Goal: Task Accomplishment & Management: Complete application form

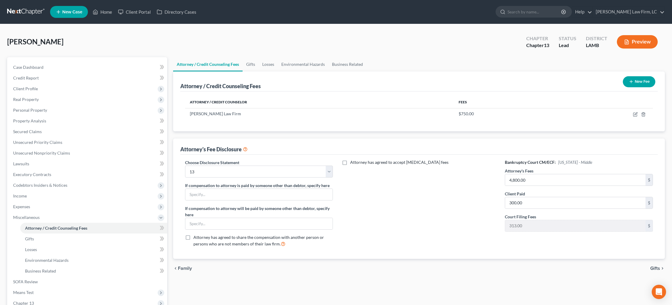
select select "1"
click at [27, 11] on link at bounding box center [26, 12] width 38 height 11
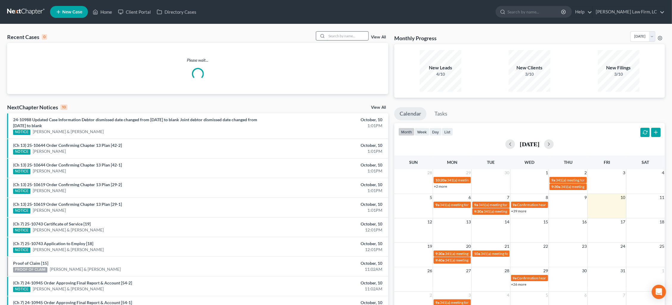
click at [351, 36] on input "search" at bounding box center [347, 36] width 42 height 9
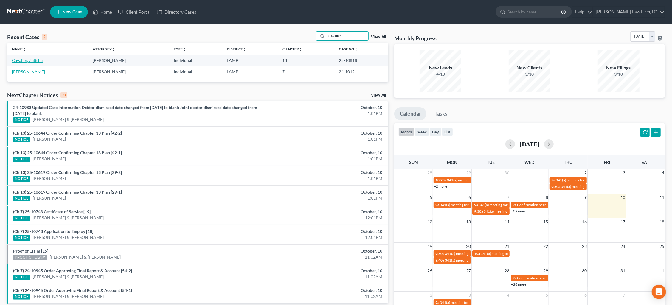
type input "Cavalier"
click at [27, 59] on link "Cavalier, Zatisha" at bounding box center [27, 60] width 31 height 5
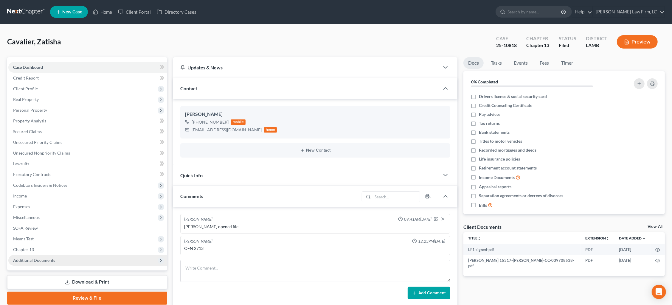
click at [44, 258] on span "Additional Documents" at bounding box center [34, 260] width 42 height 5
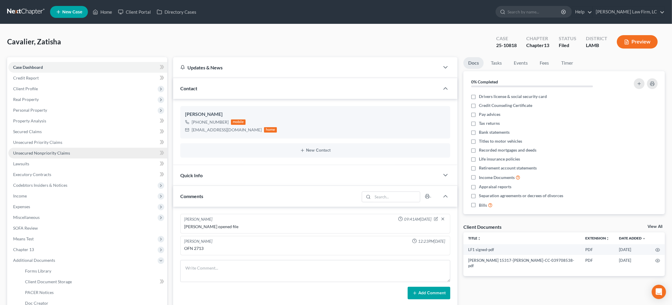
click at [52, 150] on span "Unsecured Nonpriority Claims" at bounding box center [41, 152] width 57 height 5
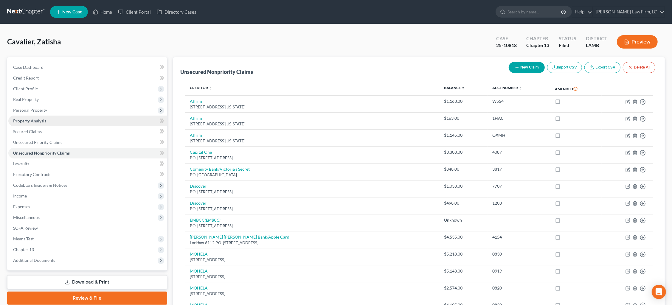
click at [39, 116] on link "Property Analysis" at bounding box center [87, 121] width 159 height 11
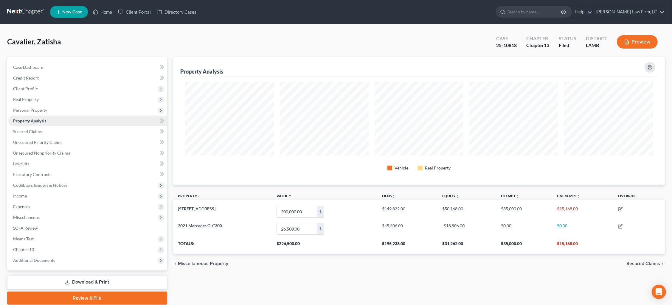
scroll to position [127, 491]
click at [40, 112] on span "Personal Property" at bounding box center [87, 110] width 159 height 11
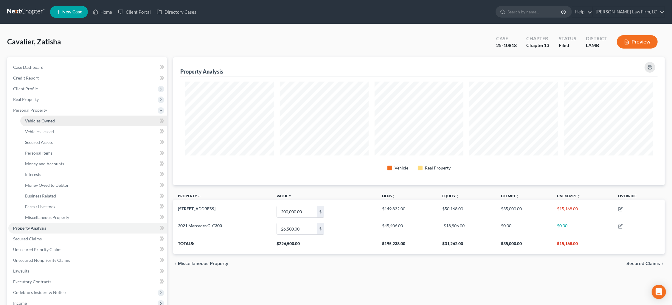
click at [41, 121] on link "Vehicles Owned" at bounding box center [93, 121] width 147 height 11
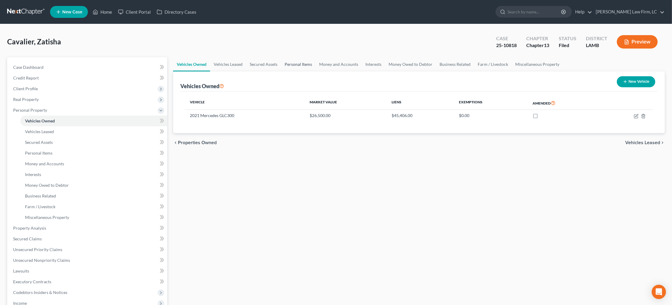
click at [301, 61] on link "Personal Items" at bounding box center [298, 64] width 35 height 14
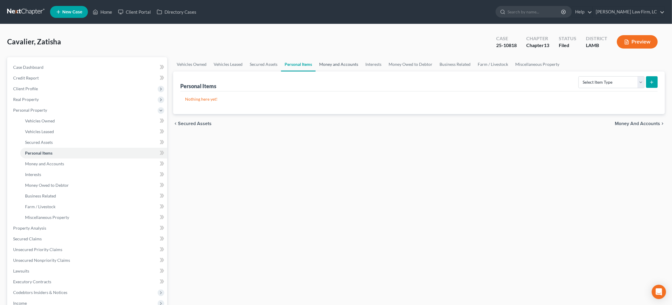
click at [340, 64] on link "Money and Accounts" at bounding box center [338, 64] width 46 height 14
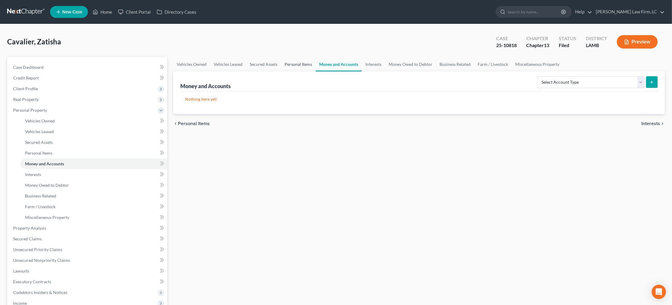
click at [291, 66] on link "Personal Items" at bounding box center [298, 64] width 35 height 14
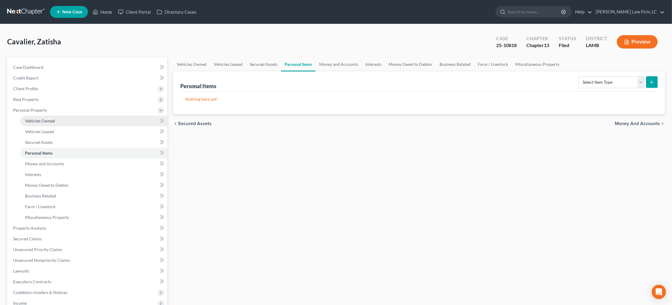
click at [65, 123] on link "Vehicles Owned" at bounding box center [93, 121] width 147 height 11
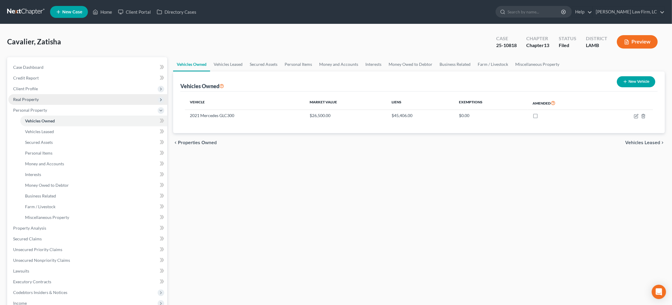
click at [35, 100] on span "Real Property" at bounding box center [87, 99] width 159 height 11
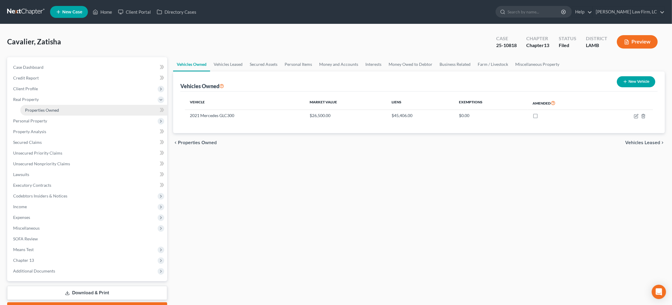
click at [39, 108] on span "Properties Owned" at bounding box center [42, 110] width 34 height 5
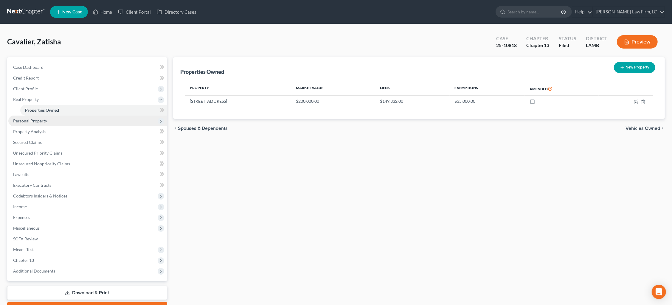
click at [32, 120] on span "Personal Property" at bounding box center [30, 120] width 34 height 5
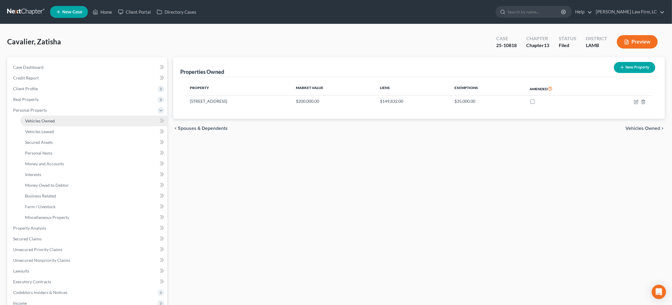
click at [39, 119] on span "Vehicles Owned" at bounding box center [40, 120] width 30 height 5
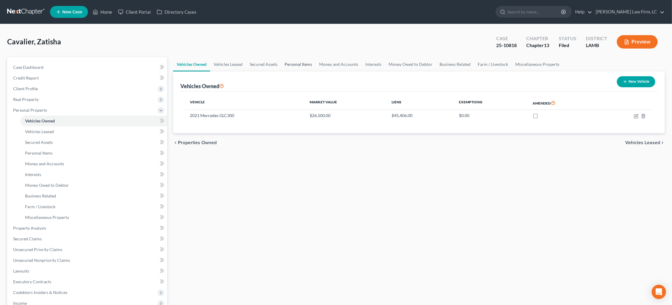
click at [292, 62] on link "Personal Items" at bounding box center [298, 64] width 35 height 14
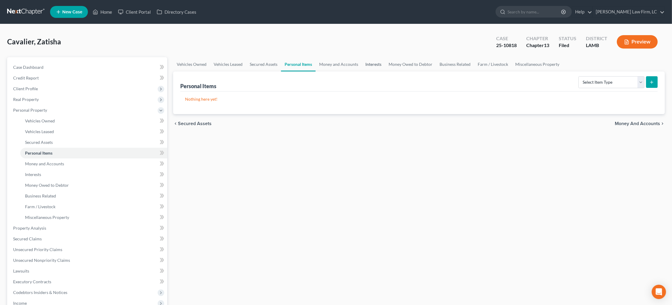
drag, startPoint x: 337, startPoint y: 65, endPoint x: 361, endPoint y: 66, distance: 24.5
click at [337, 65] on link "Money and Accounts" at bounding box center [338, 64] width 46 height 14
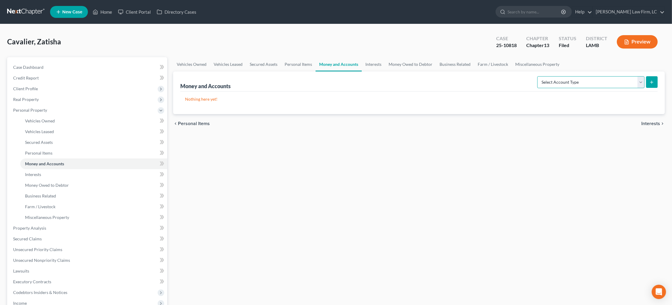
select select "checking"
click at [654, 84] on button "submit" at bounding box center [652, 82] width 12 height 12
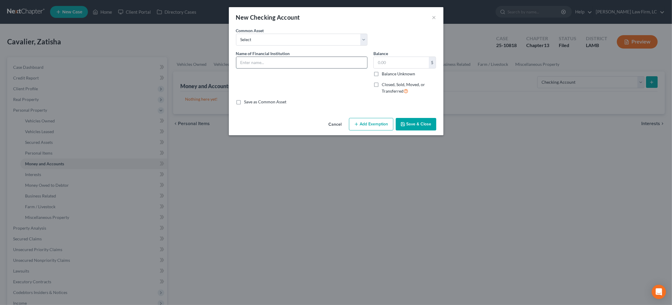
click at [305, 62] on input "text" at bounding box center [301, 62] width 131 height 11
type input "EFCU"
click at [400, 72] on label "Balance Unknown" at bounding box center [398, 74] width 33 height 6
click at [388, 72] on input "Balance Unknown" at bounding box center [386, 73] width 4 height 4
checkbox input "true"
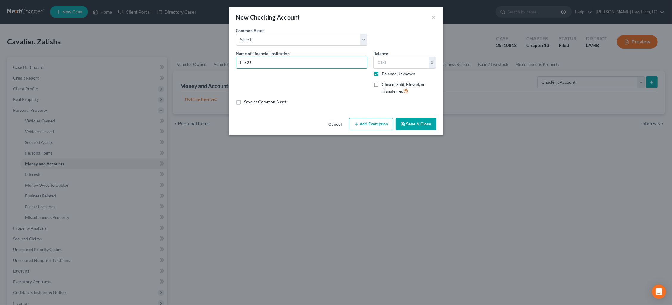
type input "0.00"
drag, startPoint x: 411, startPoint y: 124, endPoint x: 481, endPoint y: 110, distance: 71.8
click at [413, 122] on button "Save & Close" at bounding box center [416, 124] width 41 height 13
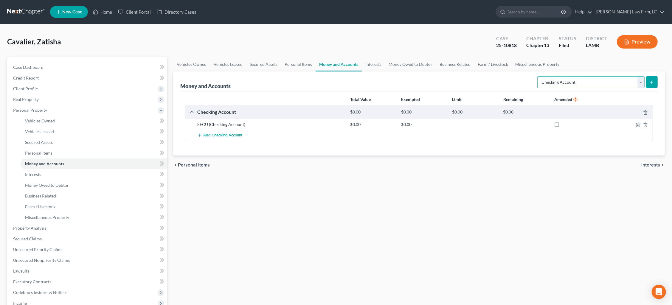
select select "savings"
click at [654, 84] on button "submit" at bounding box center [652, 82] width 12 height 12
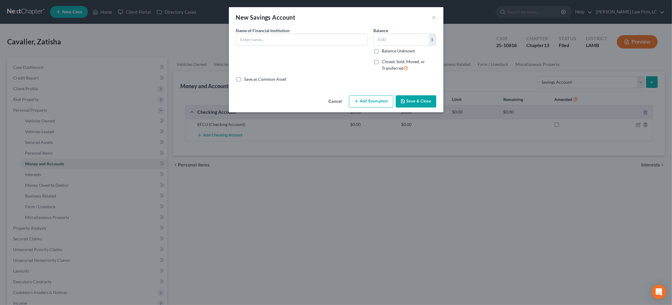
click at [321, 28] on div "Name of Financial Institution *" at bounding box center [301, 36] width 131 height 18
click at [322, 34] on input "text" at bounding box center [301, 39] width 131 height 11
type input "EFCU"
click at [404, 53] on div "Balance Unknown" at bounding box center [404, 51] width 63 height 6
click at [382, 50] on label "Balance Unknown" at bounding box center [398, 51] width 33 height 6
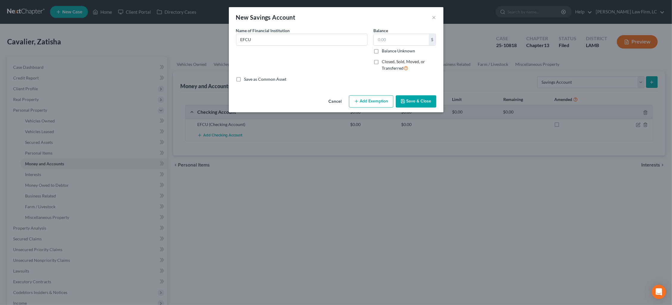
click at [384, 50] on input "Balance Unknown" at bounding box center [386, 50] width 4 height 4
checkbox input "true"
type input "0.00"
click at [412, 100] on button "Save & Close" at bounding box center [416, 101] width 41 height 13
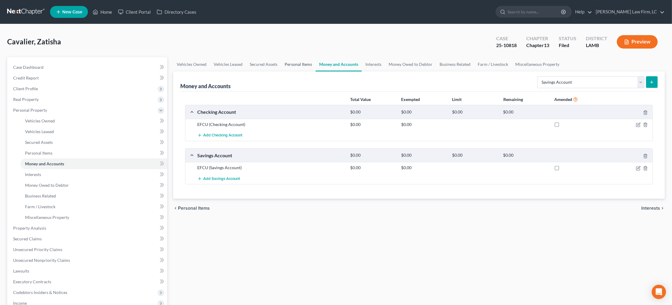
click at [290, 64] on link "Personal Items" at bounding box center [298, 64] width 35 height 14
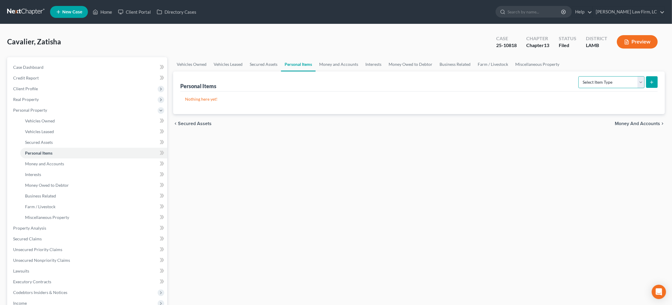
select select "clothing"
click at [652, 84] on icon "submit" at bounding box center [651, 82] width 5 height 5
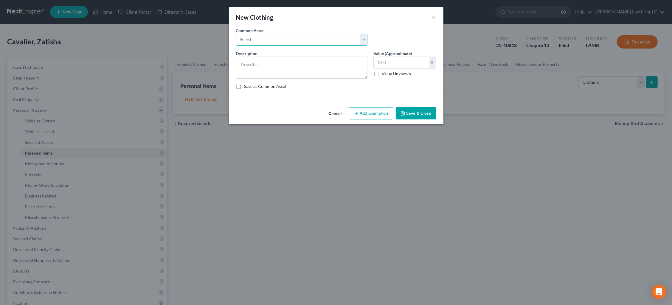
select select "0"
type textarea "Wearing apparel ($500)"
type input "500.00"
click at [376, 110] on button "Add Exemption" at bounding box center [371, 113] width 44 height 13
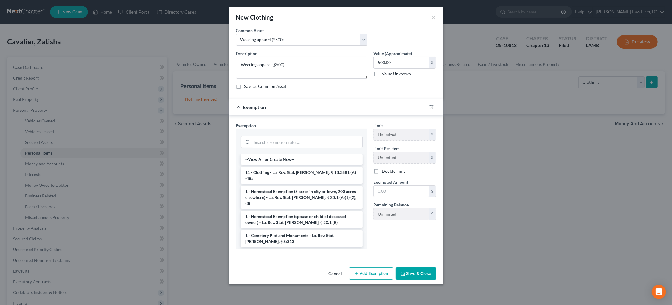
drag, startPoint x: 331, startPoint y: 169, endPoint x: 343, endPoint y: 172, distance: 12.4
click at [331, 170] on li "11 - Clothing - La. Rev. Stat. Ann. § 13:3881 (A)(4)(a)" at bounding box center [302, 175] width 122 height 17
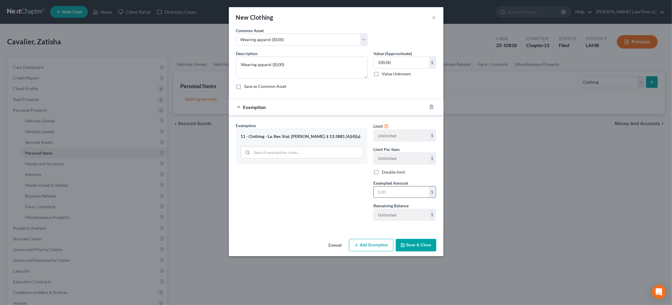
click at [391, 192] on input "text" at bounding box center [400, 191] width 55 height 11
type input "100.00"
click at [418, 252] on div "Cancel Add Exemption Save & Close" at bounding box center [336, 246] width 214 height 20
click at [416, 249] on button "Save & Close" at bounding box center [416, 245] width 41 height 13
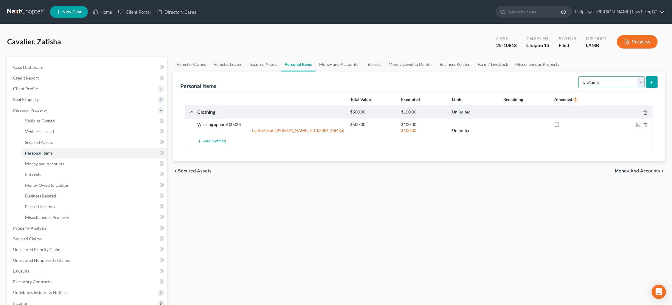
select select "household_goods"
click at [649, 85] on button "submit" at bounding box center [652, 82] width 12 height 12
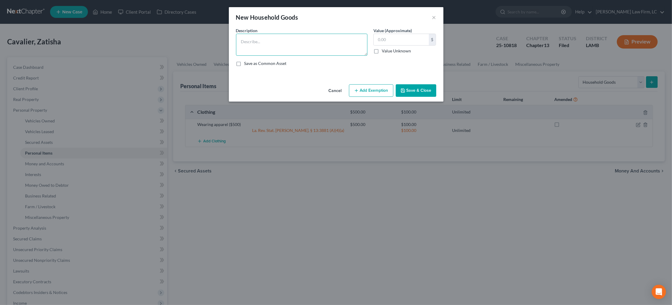
click at [307, 47] on textarea at bounding box center [301, 45] width 131 height 22
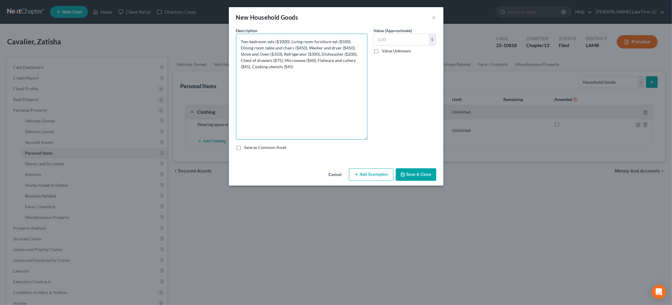
click at [359, 136] on textarea "Two bedroom sets ($1000), Living room furniture set ($500), Dining room table a…" at bounding box center [301, 87] width 131 height 106
type textarea "Two bedroom sets ($1000), Living room furniture set ($500), Dining room table a…"
click at [402, 34] on div "$" at bounding box center [404, 40] width 63 height 12
click at [402, 38] on input "text" at bounding box center [400, 39] width 55 height 11
type input "3,475"
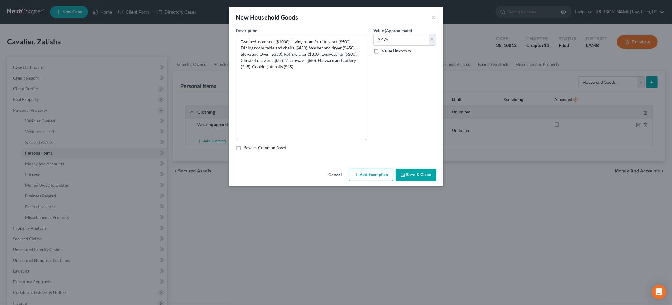
click at [378, 175] on button "Add Exemption" at bounding box center [371, 175] width 44 height 13
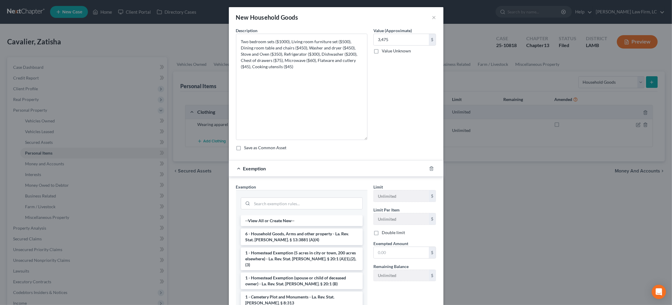
click at [295, 238] on li "6 - Household Goods, Arms and other property - La. Rev. Stat. Ann. § 13:3881 (A…" at bounding box center [302, 236] width 122 height 17
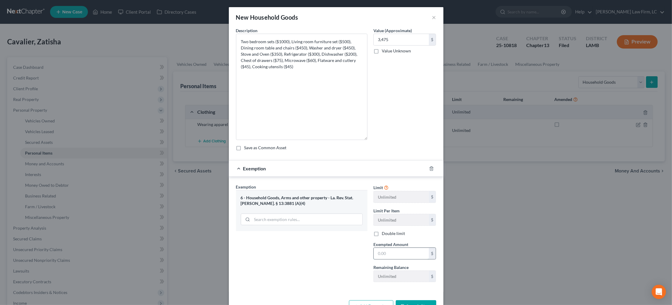
click at [400, 251] on input "text" at bounding box center [400, 253] width 55 height 11
type input "3,475"
click at [425, 300] on button "Save & Close" at bounding box center [416, 306] width 41 height 13
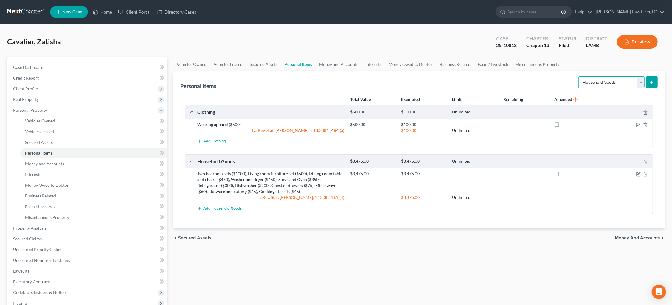
select select "jewelry"
click at [654, 83] on icon "submit" at bounding box center [651, 82] width 5 height 5
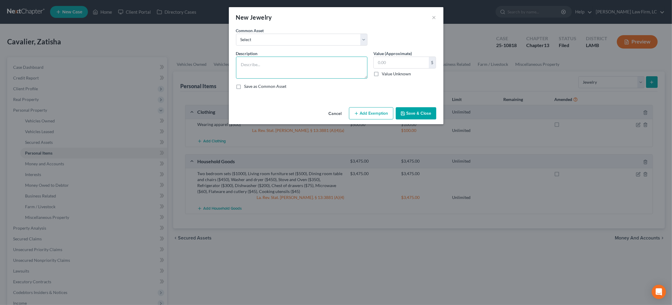
click at [275, 57] on textarea at bounding box center [301, 68] width 131 height 22
type textarea "Costume jewelry ($45)"
click at [388, 58] on input "text" at bounding box center [400, 62] width 55 height 11
type input "45.00"
click at [414, 112] on button "Save & Close" at bounding box center [416, 113] width 41 height 13
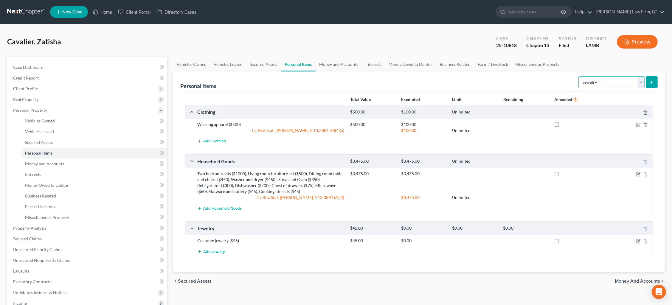
select select "electronics"
click at [648, 83] on button "submit" at bounding box center [652, 82] width 12 height 12
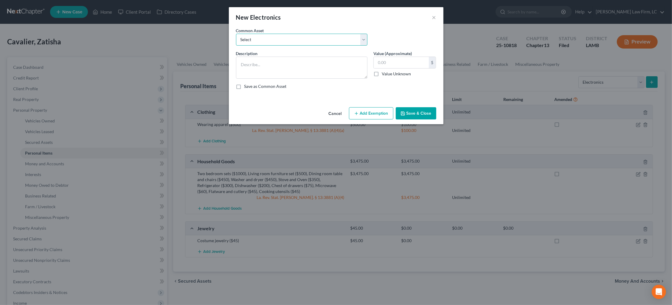
select select "0"
type textarea "Three televisions ($160), Stereo ($100), Computer ($100), Cell phone ($40),"
type input "40.00"
drag, startPoint x: 169, startPoint y: 27, endPoint x: 165, endPoint y: 25, distance: 4.0
click at [165, 25] on div "New Electronics × An exemption set must first be selected from the Filing Infor…" at bounding box center [336, 152] width 672 height 305
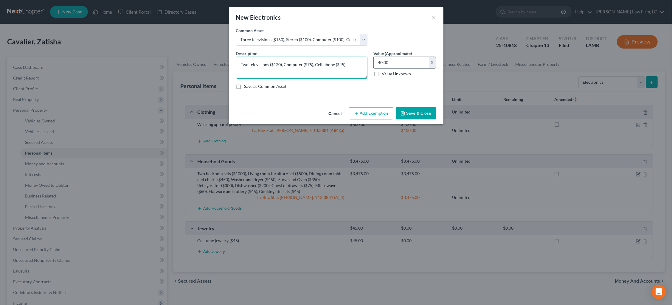
type textarea "Two televisions ($120), Computer ($75), Cell phone ($45)"
drag, startPoint x: 397, startPoint y: 63, endPoint x: 359, endPoint y: 59, distance: 38.6
click at [359, 59] on div "Description * Two televisions ($120), Computer ($75), Cell phone ($45) Value (A…" at bounding box center [336, 72] width 206 height 44
type input "240.00"
click at [424, 112] on button "Save & Close" at bounding box center [416, 113] width 41 height 13
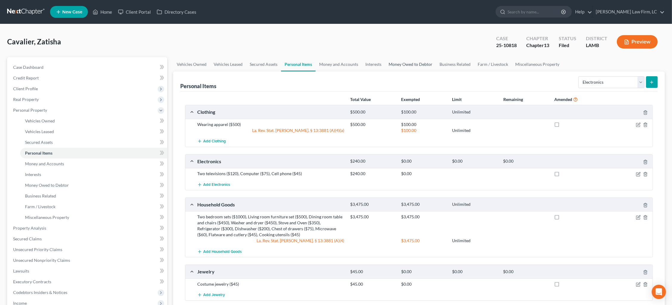
drag, startPoint x: 366, startPoint y: 65, endPoint x: 385, endPoint y: 68, distance: 18.4
click at [366, 65] on link "Interests" at bounding box center [373, 64] width 23 height 14
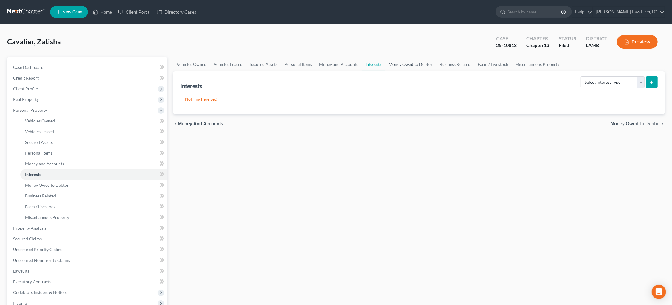
click at [400, 66] on link "Money Owed to Debtor" at bounding box center [410, 64] width 51 height 14
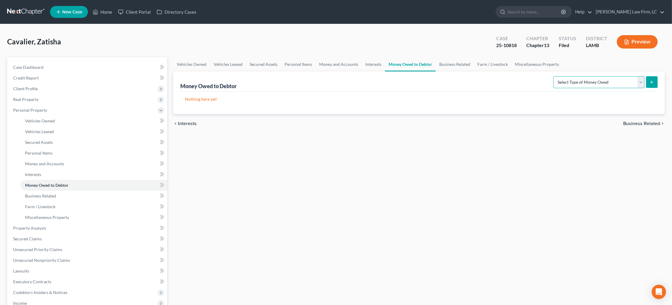
select select "unpaid_wages"
click at [652, 85] on button "submit" at bounding box center [652, 82] width 12 height 12
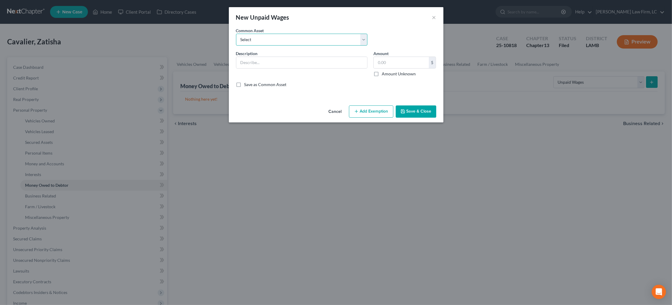
select select "0"
type input "75 percent of earned unpaid wages"
type input "0.00"
checkbox input "true"
click at [370, 113] on button "Add Exemption" at bounding box center [371, 111] width 44 height 13
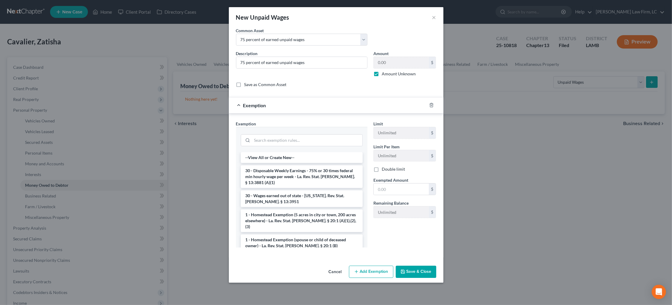
drag, startPoint x: 315, startPoint y: 176, endPoint x: 325, endPoint y: 176, distance: 9.5
click at [315, 176] on li "30 - Disposable Weekly Earnings - 75% or 30 times federal min hourly wage per w…" at bounding box center [302, 176] width 122 height 23
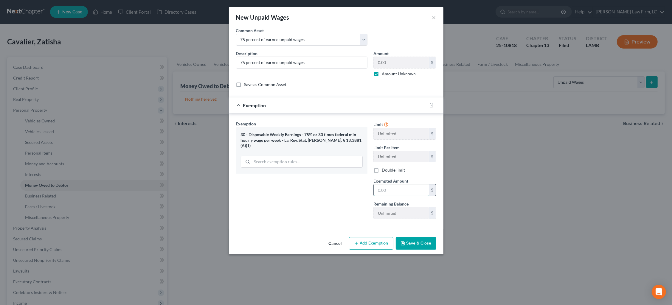
click at [410, 192] on input "text" at bounding box center [400, 189] width 55 height 11
type input "100.00"
click at [413, 248] on button "Save & Close" at bounding box center [416, 243] width 41 height 13
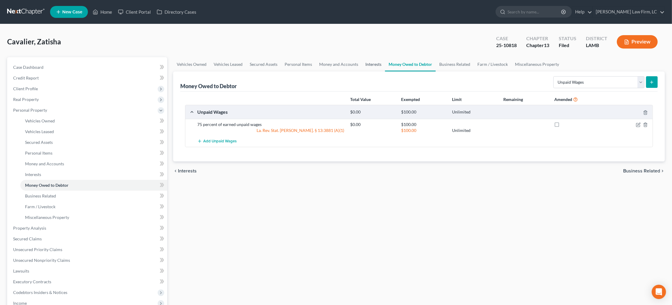
drag, startPoint x: 371, startPoint y: 65, endPoint x: 382, endPoint y: 68, distance: 11.7
click at [371, 65] on link "Interests" at bounding box center [373, 64] width 23 height 14
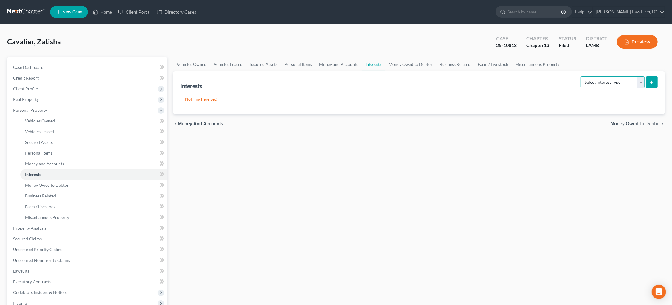
select select "incorporated_business"
click at [652, 82] on line "submit" at bounding box center [651, 82] width 3 height 0
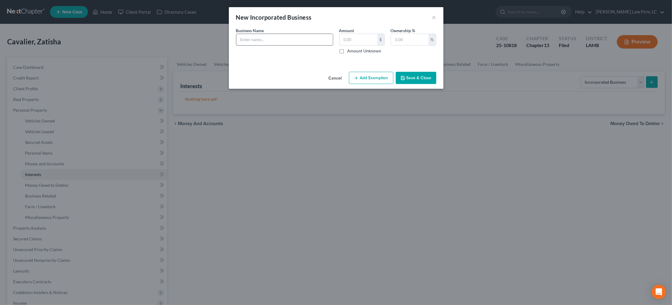
click at [300, 42] on input "text" at bounding box center [284, 39] width 96 height 11
type input "Beau Notary LLC"
click at [370, 51] on label "Amount Unknown" at bounding box center [364, 51] width 34 height 6
click at [354, 51] on input "Amount Unknown" at bounding box center [352, 50] width 4 height 4
checkbox input "true"
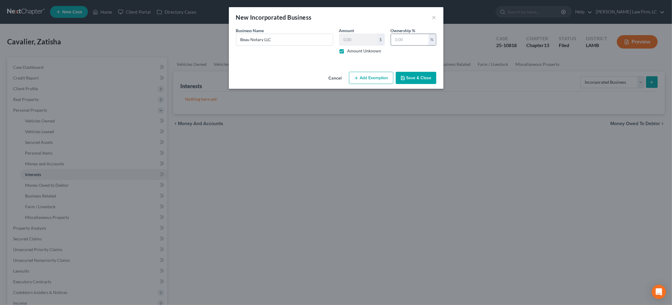
click at [406, 43] on input "text" at bounding box center [410, 39] width 38 height 11
type input "100.00"
click at [406, 77] on button "Save & Close" at bounding box center [416, 78] width 41 height 13
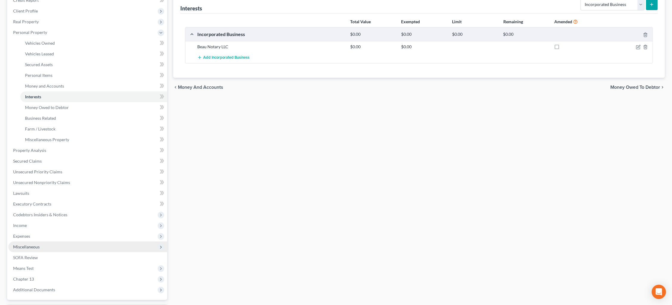
click at [75, 242] on span "Miscellaneous" at bounding box center [87, 247] width 159 height 11
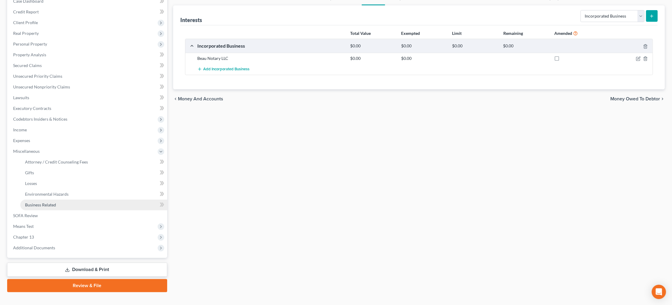
click at [63, 200] on link "Business Related" at bounding box center [93, 205] width 147 height 11
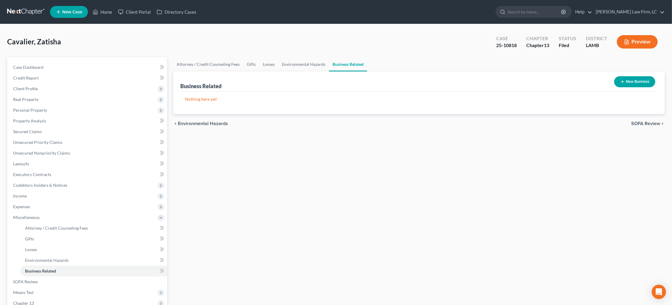
click at [633, 80] on button "New Business" at bounding box center [634, 81] width 41 height 11
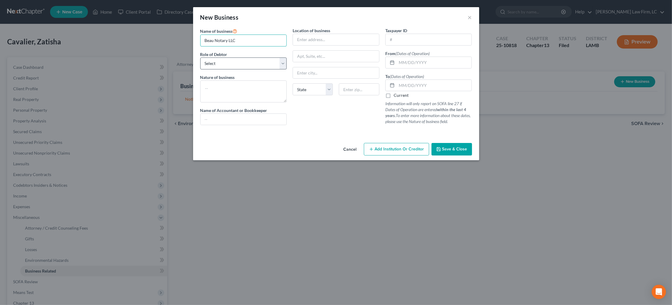
type input "Beau Notary LLC"
select select "member"
click at [241, 84] on textarea at bounding box center [243, 91] width 87 height 22
type textarea "Travel Notary Business"
drag, startPoint x: 314, startPoint y: 44, endPoint x: 316, endPoint y: 41, distance: 3.6
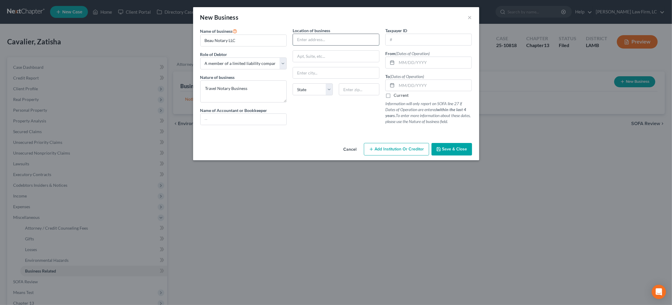
click at [317, 40] on input "text" at bounding box center [336, 39] width 86 height 11
type input "17065 Jefferson Hwy."
type input "Unit E7"
type input "Baton Rouge"
select select "19"
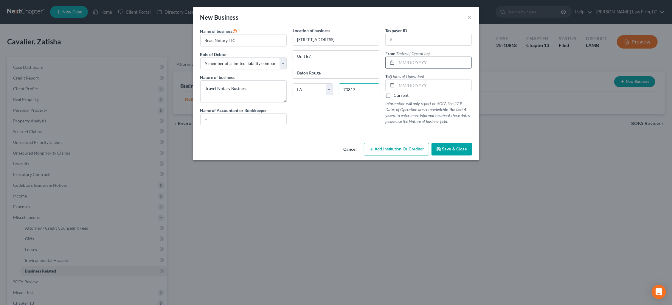
type input "70817"
click at [457, 60] on input "text" at bounding box center [433, 62] width 75 height 11
type input "10/16/2020"
click at [402, 93] on label "Current" at bounding box center [400, 95] width 15 height 6
click at [400, 93] on input "Current" at bounding box center [398, 94] width 4 height 4
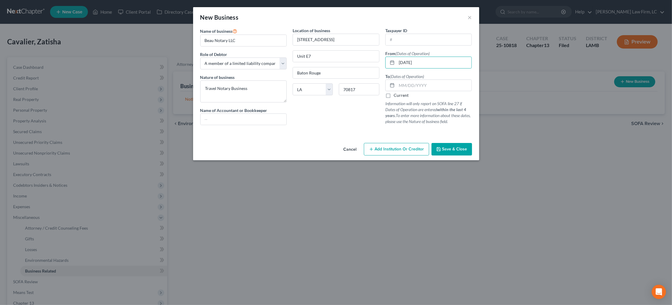
checkbox input "true"
click at [460, 150] on span "Save & Close" at bounding box center [454, 149] width 25 height 5
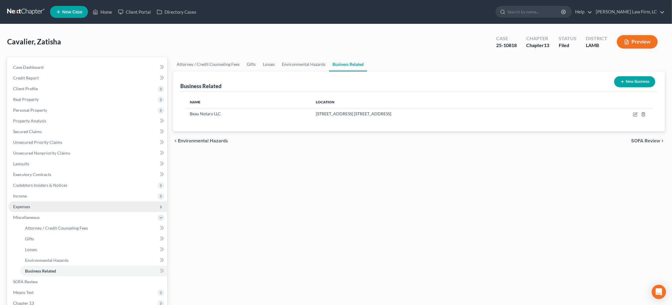
click at [61, 201] on span "Expenses" at bounding box center [87, 206] width 159 height 11
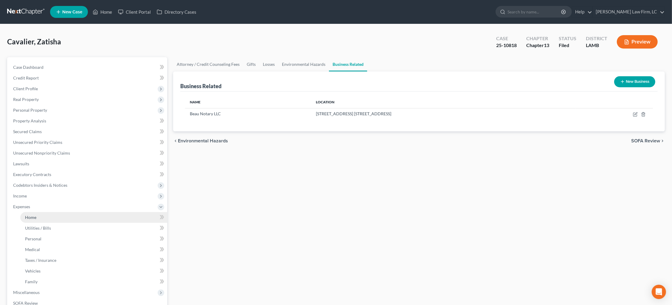
click at [67, 212] on link "Home" at bounding box center [93, 217] width 147 height 11
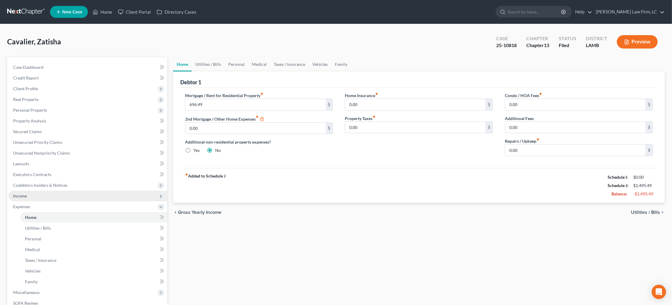
click at [76, 194] on span "Income" at bounding box center [87, 196] width 159 height 11
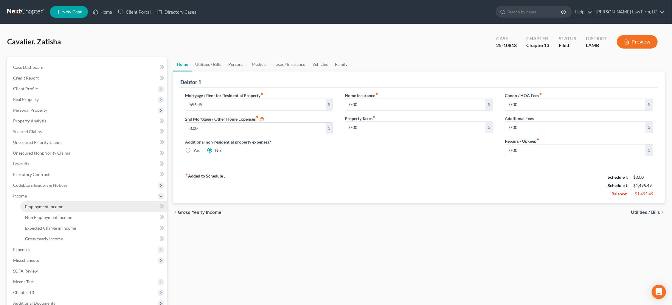
click at [68, 204] on link "Employment Income" at bounding box center [93, 206] width 147 height 11
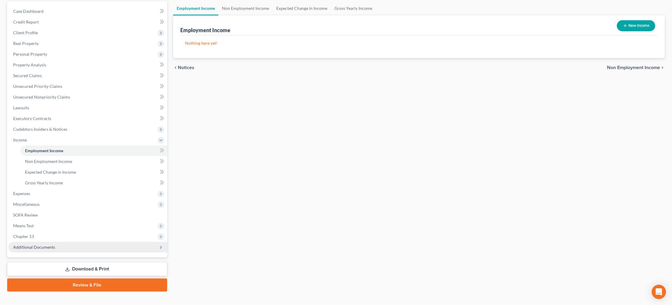
scroll to position [56, 0]
click at [108, 242] on span "Additional Documents" at bounding box center [87, 247] width 159 height 11
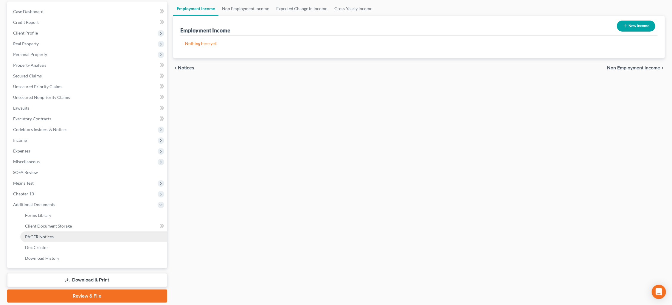
click at [102, 231] on link "PACER Notices" at bounding box center [93, 236] width 147 height 11
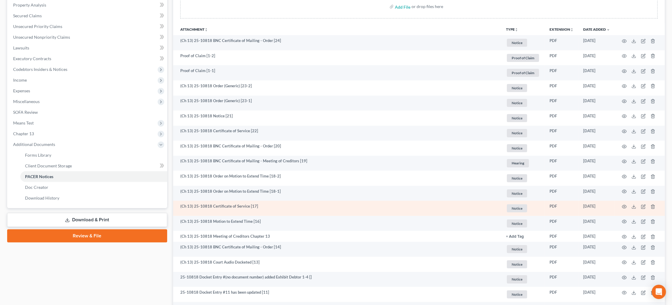
scroll to position [117, 0]
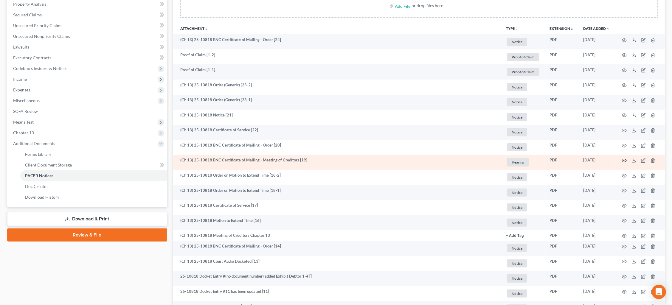
click at [624, 159] on icon "button" at bounding box center [624, 160] width 4 height 3
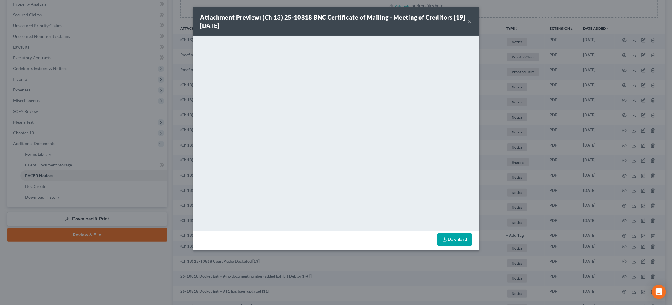
click at [467, 19] on div "Attachment Preview: (Ch 13) 25-10818 BNC Certificate of Mailing - Meeting of Cr…" at bounding box center [333, 21] width 267 height 17
click at [470, 21] on button "×" at bounding box center [470, 21] width 4 height 7
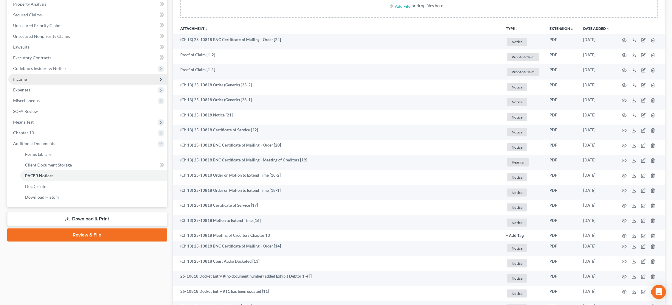
drag, startPoint x: 114, startPoint y: 79, endPoint x: 114, endPoint y: 75, distance: 3.9
click at [114, 76] on ul "Case Dashboard Payments Invoices Payments Payments Credit Report Client Profile" at bounding box center [87, 73] width 159 height 257
click at [114, 74] on span "Income" at bounding box center [87, 79] width 159 height 11
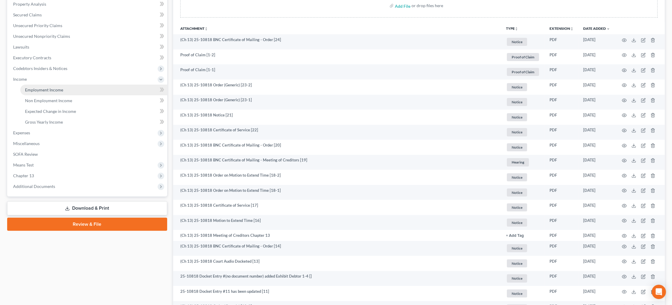
click at [115, 85] on link "Employment Income" at bounding box center [93, 90] width 147 height 11
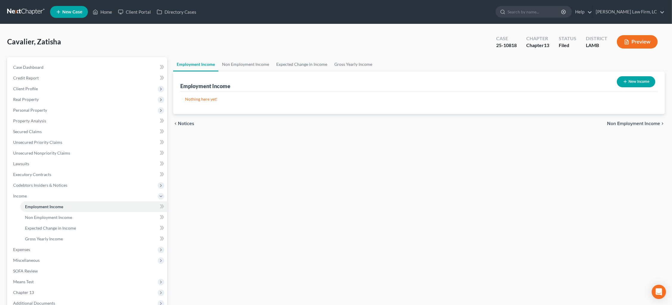
click at [640, 82] on button "New Income" at bounding box center [636, 81] width 38 height 11
select select "0"
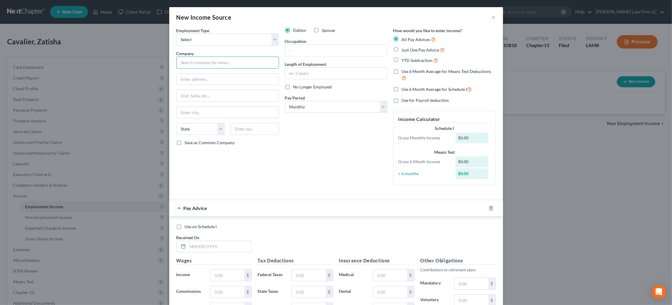
click at [225, 60] on input "text" at bounding box center [227, 63] width 102 height 12
type input "Aveanna Healthcare"
click at [245, 45] on div "Employment Type * Select Full or Part Time Employment Self Employment Company *…" at bounding box center [227, 108] width 108 height 163
select select "0"
click at [356, 49] on input "text" at bounding box center [336, 50] width 102 height 11
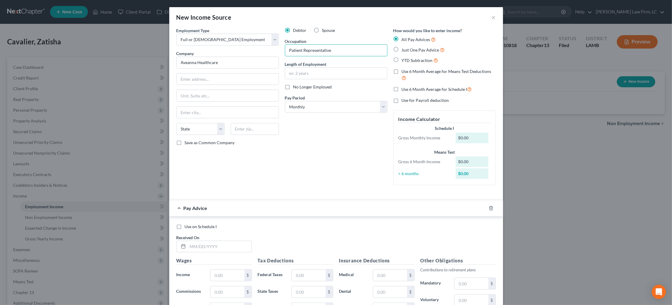
type input "Patient Representative"
drag, startPoint x: 412, startPoint y: 60, endPoint x: 414, endPoint y: 64, distance: 4.1
click at [412, 60] on span "YTD Subtraction" at bounding box center [416, 60] width 31 height 5
click at [408, 60] on input "YTD Subtraction" at bounding box center [406, 59] width 4 height 4
radio input "true"
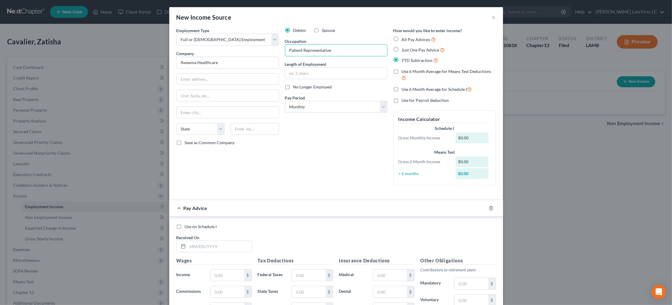
scroll to position [0, 0]
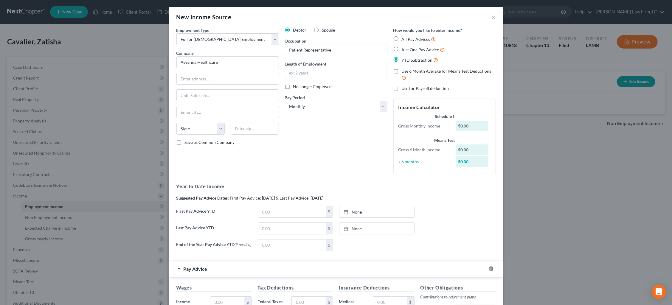
click at [416, 71] on span "Use 6 Month Average for Means Test Deductions" at bounding box center [446, 71] width 90 height 5
click at [408, 71] on input "Use 6 Month Average for Means Test Deductions" at bounding box center [406, 70] width 4 height 4
checkbox input "true"
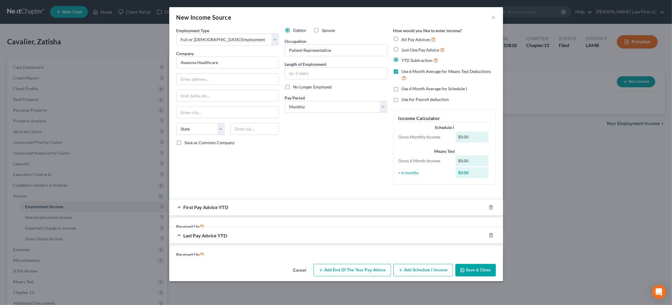
scroll to position [0, 0]
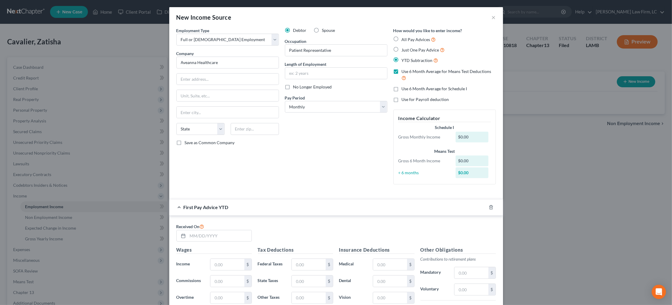
click at [311, 85] on span "No Longer Employed" at bounding box center [312, 86] width 39 height 5
click at [299, 85] on input "No Longer Employed" at bounding box center [297, 86] width 4 height 4
checkbox input "true"
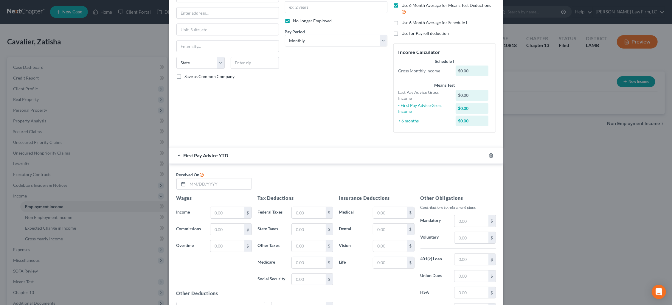
scroll to position [73, 0]
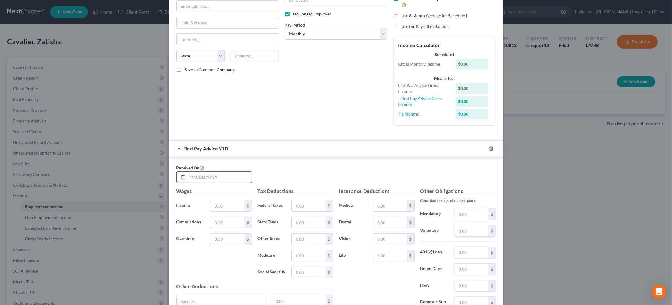
click at [235, 175] on input "text" at bounding box center [220, 177] width 64 height 11
type input "02/21/2025"
type input "6,180.83"
type input "237.56"
click at [321, 217] on input "180.7" at bounding box center [309, 222] width 34 height 11
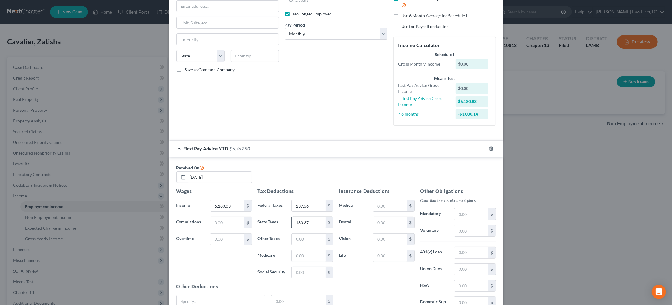
type input "180.37"
type input "84.76"
type input "6"
type input "362.44"
type input "119.28"
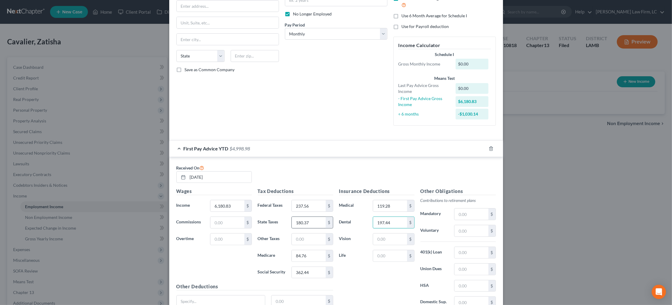
type input "197.44"
type input "18.36"
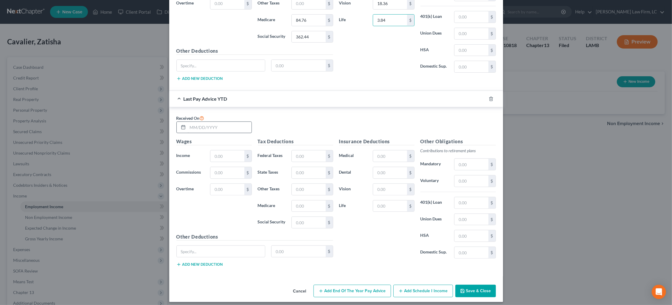
type input "3.84"
click at [229, 123] on input "text" at bounding box center [220, 127] width 64 height 11
type input "[DATE]"
type input "24,911.14"
type input "878.89"
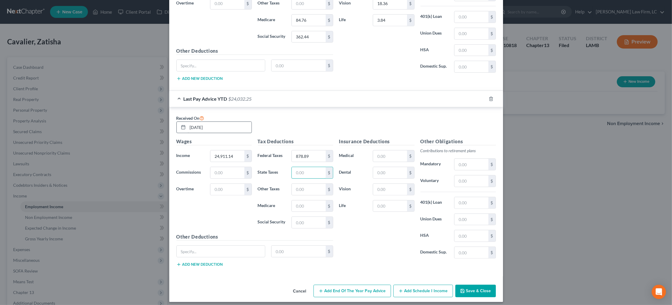
type input "2"
type input "724.66"
type input "340.56"
click at [305, 204] on input "text" at bounding box center [309, 205] width 34 height 11
type input "340.56"
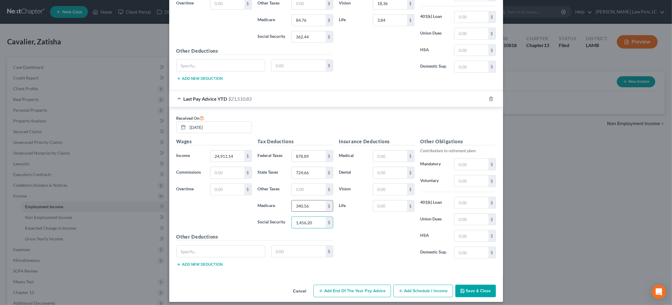
type input "1,456.20"
type input "506.94"
drag, startPoint x: 395, startPoint y: 167, endPoint x: 333, endPoint y: 164, distance: 61.4
click at [334, 164] on div "Wages Income * 24,911.14 $ Commissions $ Overtime $ Tax Deductions Federal Taxe…" at bounding box center [335, 205] width 325 height 134
type input "839.12"
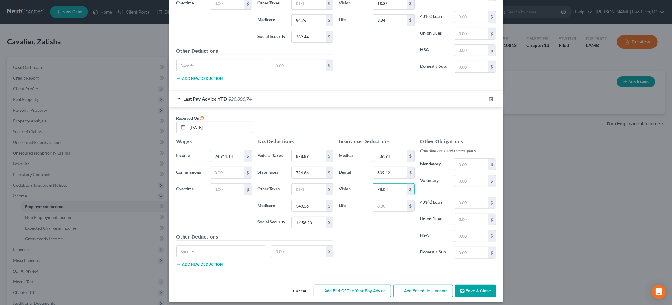
type input "78.03"
type input "3.84"
click at [475, 289] on button "Save & Close" at bounding box center [475, 291] width 41 height 13
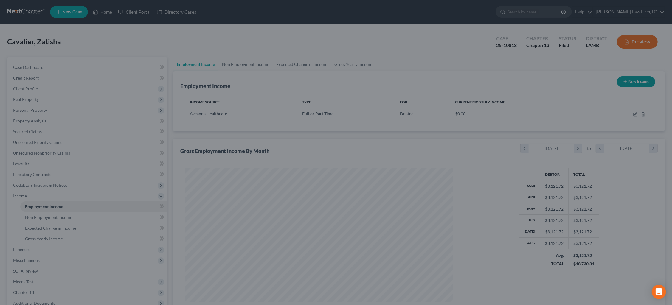
scroll to position [134, 279]
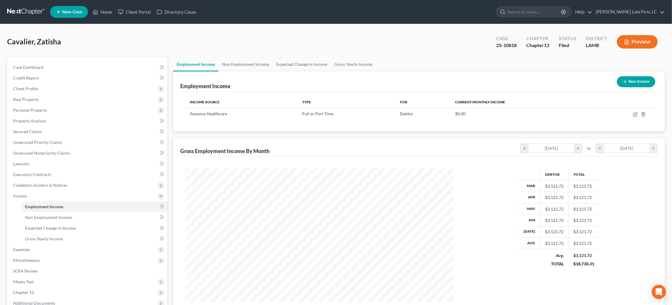
click at [645, 80] on button "New Income" at bounding box center [636, 81] width 38 height 11
select select "0"
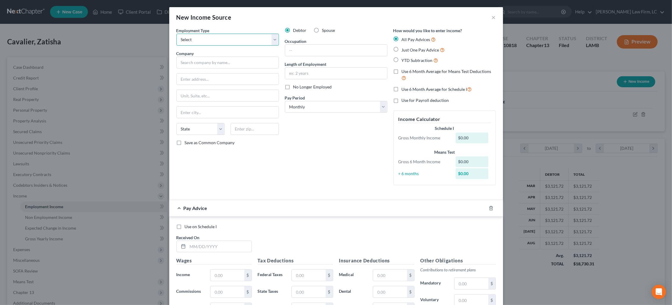
select select "0"
click at [233, 63] on input "text" at bounding box center [227, 63] width 102 height 12
type input "Conduent"
click at [350, 50] on input "text" at bounding box center [336, 50] width 102 height 11
type input "Claims Representative"
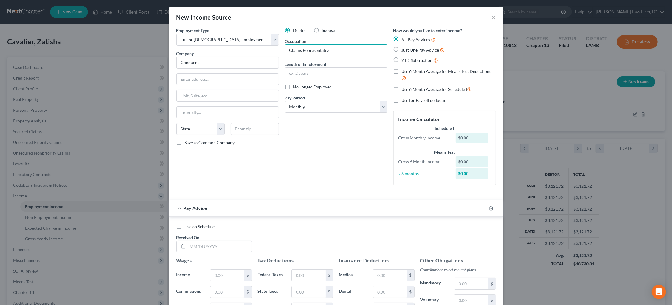
drag, startPoint x: 408, startPoint y: 59, endPoint x: 410, endPoint y: 63, distance: 4.4
click at [408, 59] on span "YTD Subtraction" at bounding box center [416, 60] width 31 height 5
click at [408, 59] on input "YTD Subtraction" at bounding box center [406, 59] width 4 height 4
radio input "true"
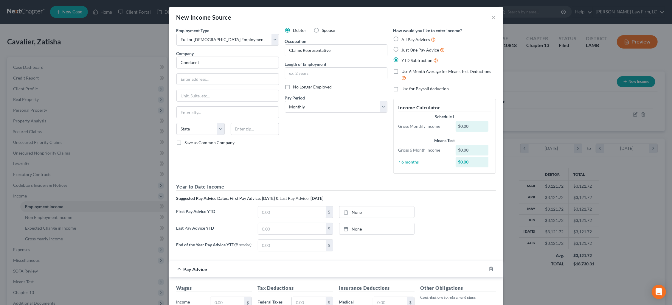
click at [409, 71] on span "Use 6 Month Average for Means Test Deductions" at bounding box center [446, 71] width 90 height 5
click at [408, 71] on input "Use 6 Month Average for Means Test Deductions" at bounding box center [406, 71] width 4 height 4
checkbox input "true"
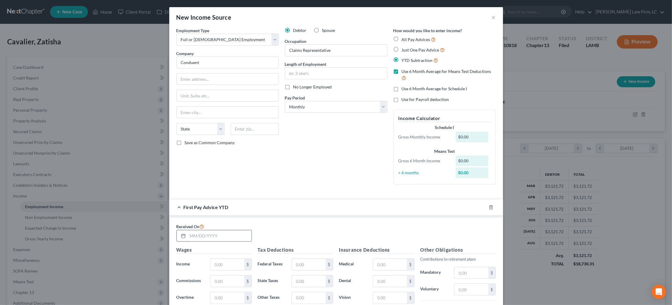
click at [230, 231] on input "text" at bounding box center [220, 235] width 64 height 11
type input "02/21/2025"
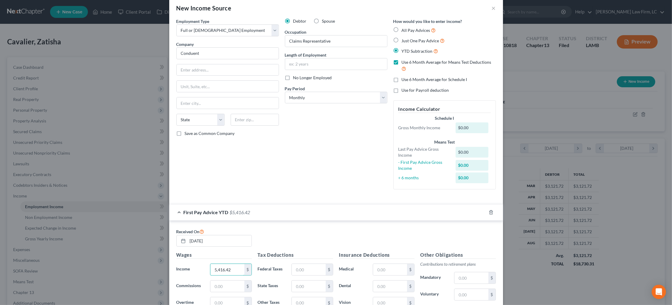
scroll to position [63, 0]
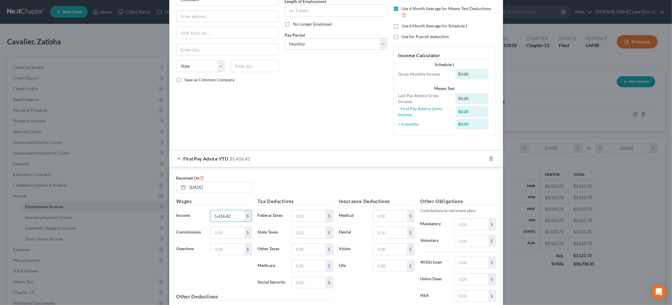
type input "5,416.42"
type input "137.31"
type input "86.65"
type input "370.50"
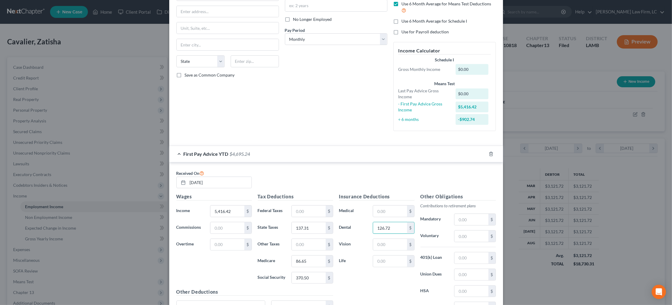
type input "126.72"
type input "29.72"
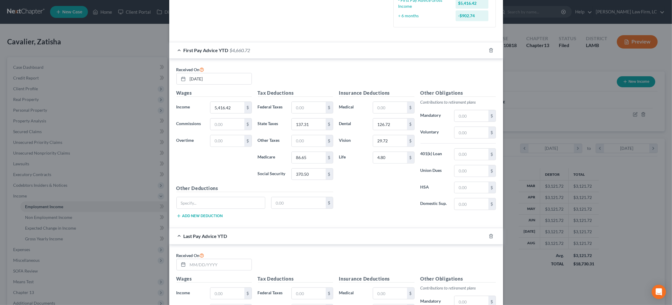
scroll to position [183, 0]
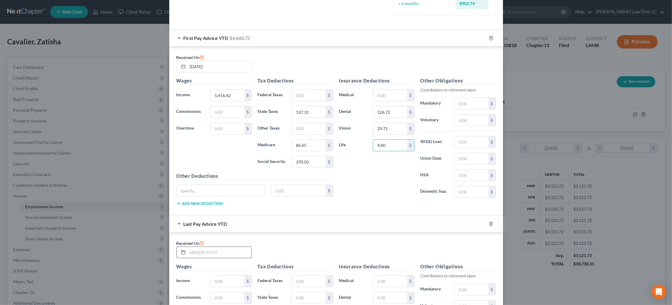
type input "4.80"
click at [229, 248] on input "text" at bounding box center [220, 252] width 64 height 11
type input "05/02/2025"
type input "11,152.22"
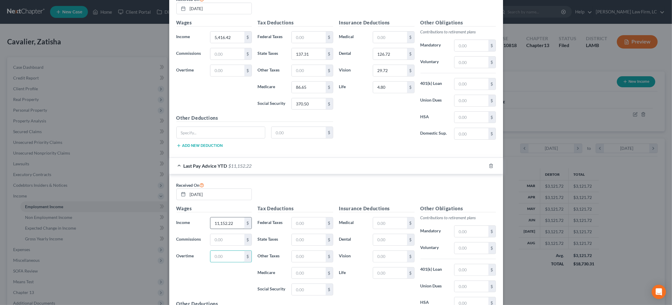
scroll to position [242, 0]
type input "314.83"
type input "243.52"
type input "171.35"
type input "732.67"
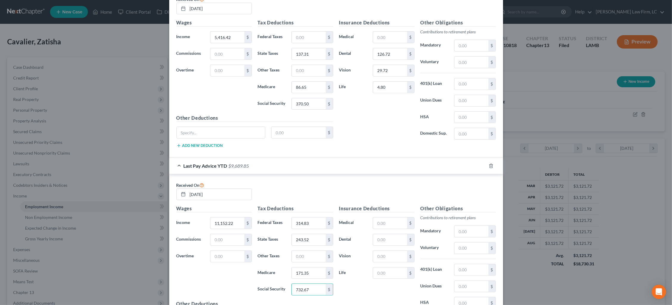
scroll to position [309, 0]
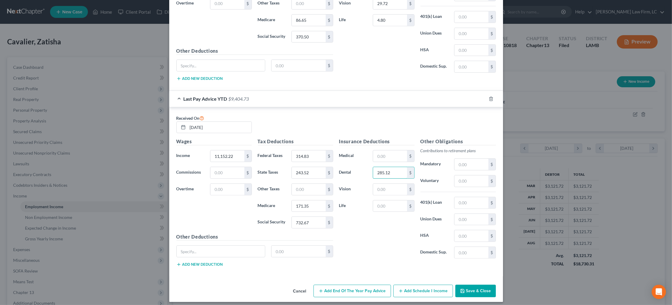
type input "285.12"
type input "66.87"
type input "10.80"
click at [483, 285] on button "Save & Close" at bounding box center [475, 291] width 41 height 13
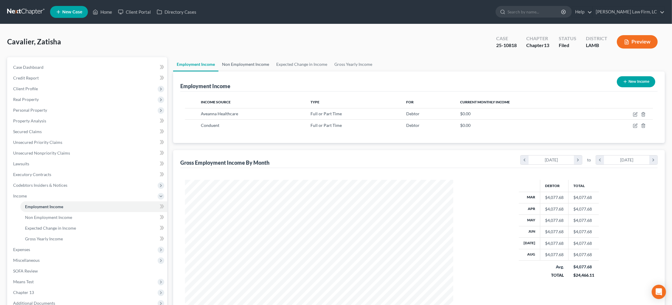
click at [242, 64] on link "Non Employment Income" at bounding box center [245, 64] width 54 height 14
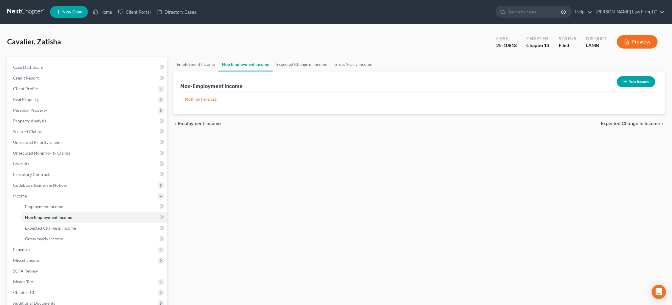
click at [630, 85] on button "New Income" at bounding box center [636, 81] width 38 height 11
select select "0"
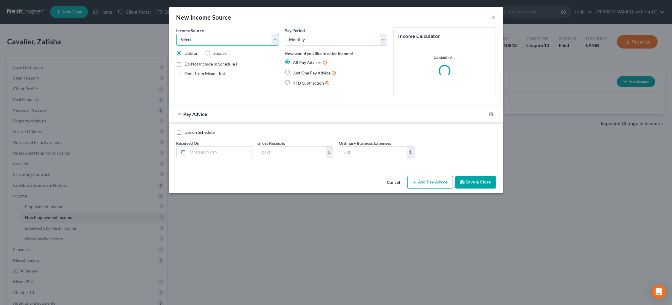
select select "10"
click at [213, 86] on div "Add Business information to Schedule I" at bounding box center [227, 84] width 102 height 6
click at [213, 85] on span "Add Business information to Schedule I" at bounding box center [221, 84] width 72 height 5
click at [191, 85] on input "Add Business information to Schedule I" at bounding box center [189, 83] width 4 height 4
checkbox input "true"
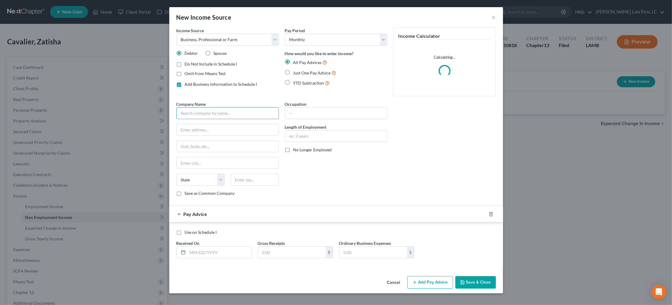
click at [208, 114] on input "text" at bounding box center [227, 113] width 102 height 12
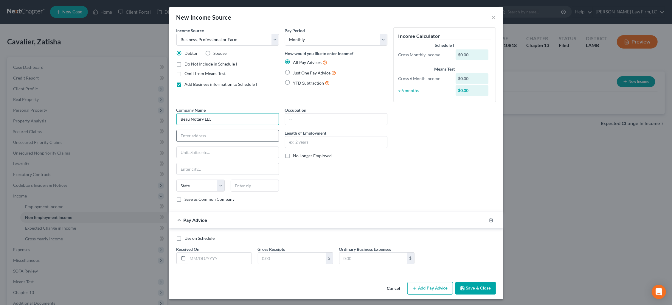
type input "Beau Notary LLC"
type input "17605 Jefferson Hwy."
type input "Apt. E7"
type input "Baton Rouge"
select select "19"
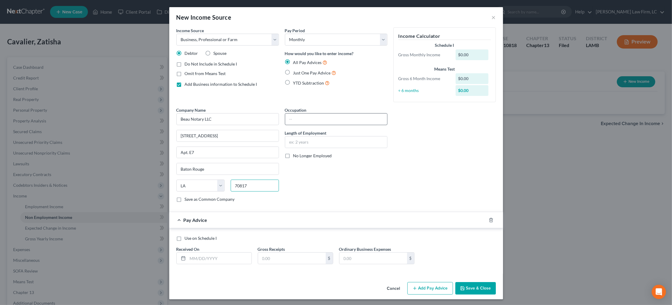
type input "70817"
click at [337, 117] on input "text" at bounding box center [336, 118] width 102 height 11
type input "Travel Notary"
type input "r"
click at [236, 255] on input "text" at bounding box center [220, 258] width 64 height 11
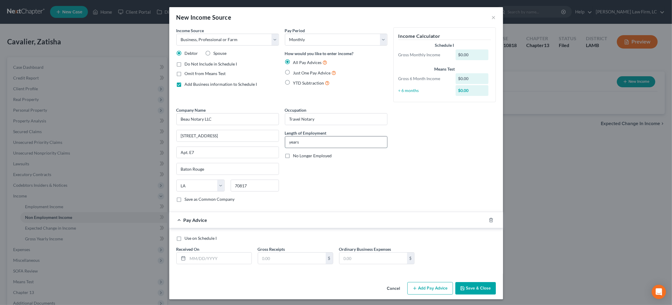
click at [287, 143] on input "years" at bounding box center [336, 141] width 102 height 11
click at [287, 138] on input "years" at bounding box center [336, 141] width 102 height 11
type input "4 years"
click at [225, 257] on input "text" at bounding box center [220, 258] width 64 height 11
type input "9"
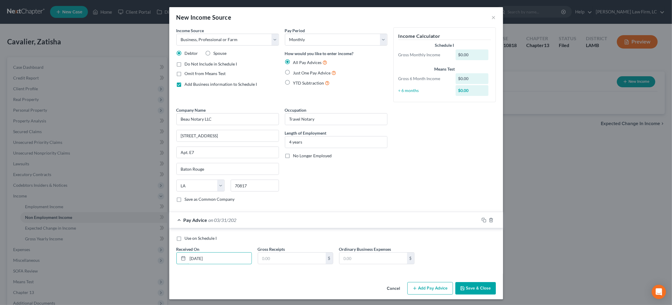
type input "03/31/2025"
type input "90"
type input "274.00"
click at [422, 288] on button "Add Pay Advice" at bounding box center [430, 288] width 46 height 13
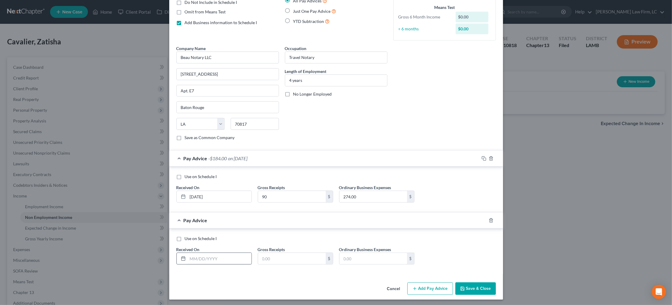
scroll to position [61, 0]
click at [245, 254] on input "text" at bounding box center [220, 259] width 64 height 11
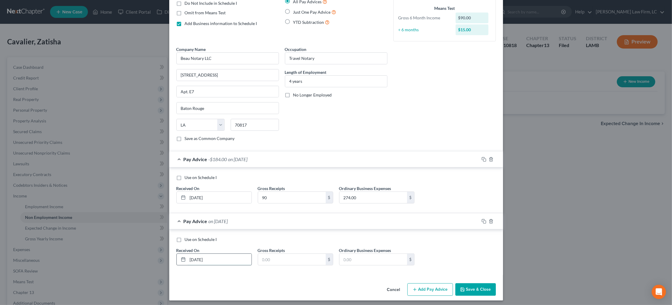
type input "04/30/2025"
type input "2,395"
type input "624"
click at [440, 285] on button "Add Pay Advice" at bounding box center [430, 289] width 46 height 13
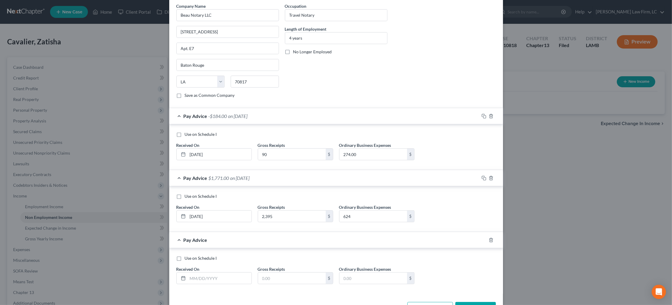
scroll to position [105, 0]
click at [206, 274] on input "text" at bounding box center [220, 277] width 64 height 11
type input "05/31/2025"
type input "3,671"
type input "1,034"
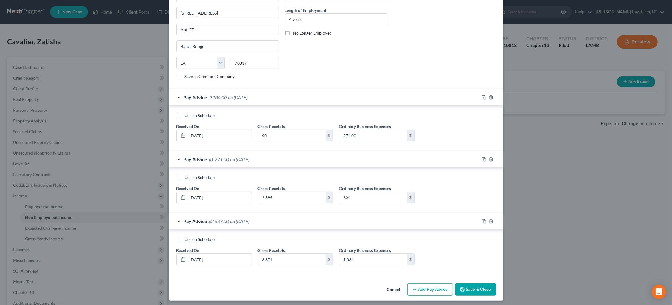
click at [421, 287] on button "Add Pay Advice" at bounding box center [430, 289] width 46 height 13
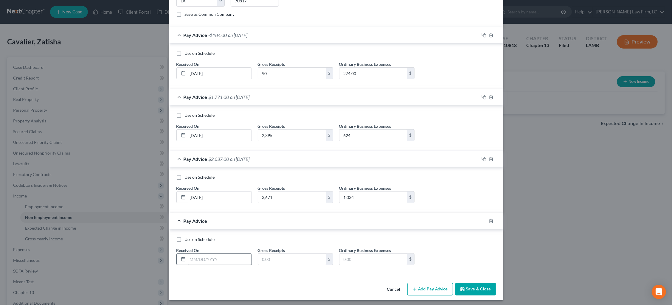
scroll to position [185, 0]
click at [228, 260] on input "text" at bounding box center [220, 259] width 64 height 11
type input "06/30/2025"
type input "2,640"
type input "674"
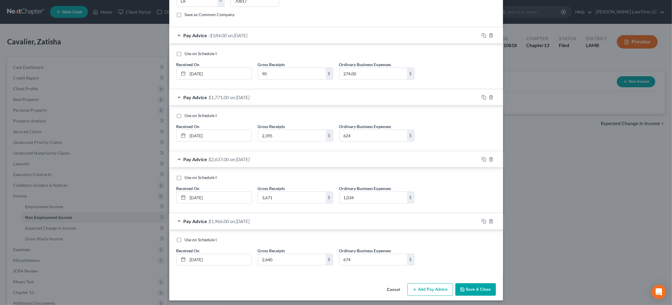
drag, startPoint x: 432, startPoint y: 290, endPoint x: 415, endPoint y: 272, distance: 24.5
click at [431, 289] on button "Add Pay Advice" at bounding box center [430, 289] width 46 height 13
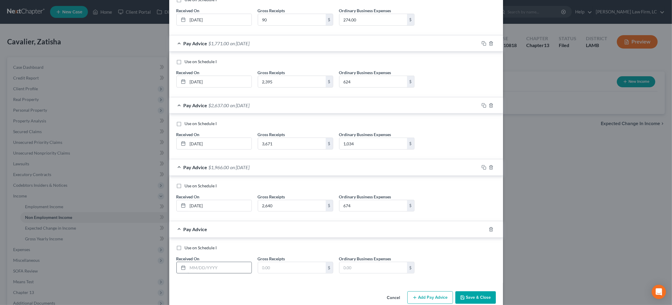
scroll to position [243, 0]
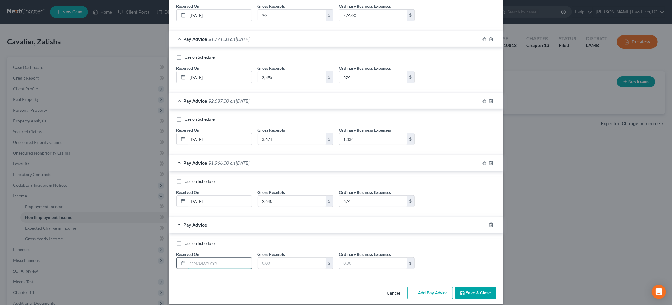
click at [218, 258] on input "text" at bounding box center [220, 263] width 64 height 11
type input "07/31/2025"
type input "4,204"
type input "914"
click at [431, 292] on button "Add Pay Advice" at bounding box center [430, 293] width 46 height 13
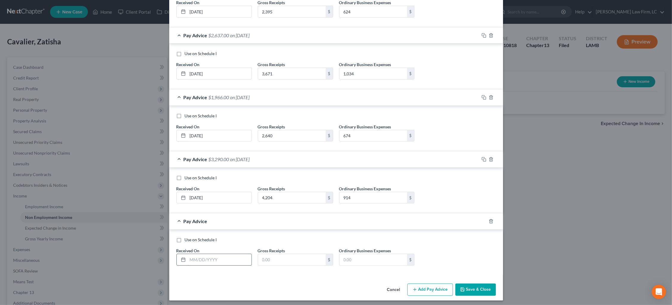
scroll to position [308, 0]
click at [203, 254] on input "text" at bounding box center [220, 259] width 64 height 11
type input "08/31/2025"
type input "5,453"
type input "1,014"
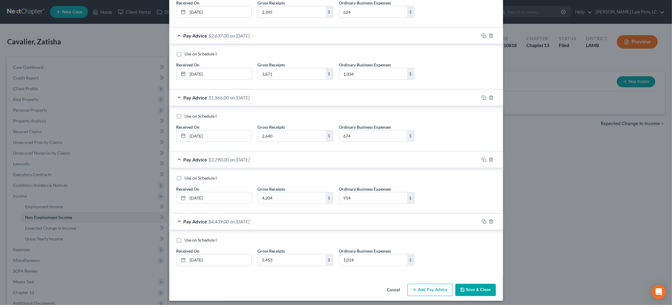
click at [474, 286] on button "Save & Close" at bounding box center [475, 290] width 41 height 13
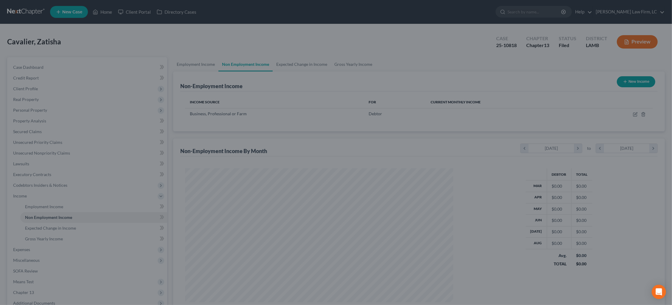
scroll to position [134, 279]
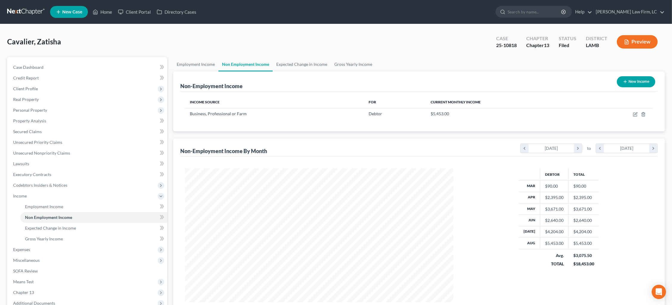
click at [634, 82] on button "New Income" at bounding box center [636, 81] width 38 height 11
select select "0"
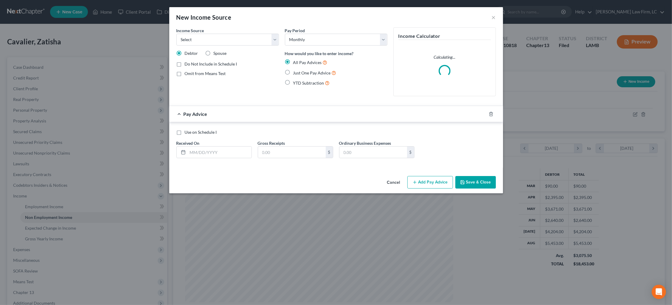
drag, startPoint x: 493, startPoint y: 18, endPoint x: 497, endPoint y: 21, distance: 5.9
click at [493, 18] on button "×" at bounding box center [493, 17] width 4 height 7
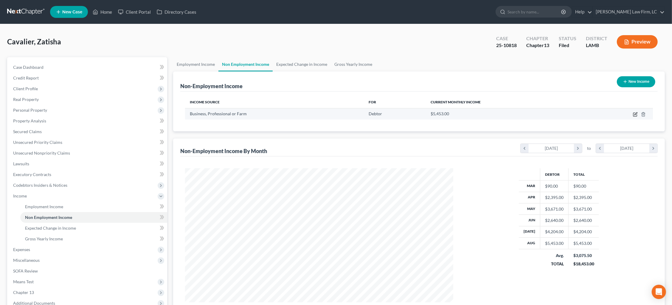
click at [633, 112] on icon "button" at bounding box center [635, 114] width 5 height 5
select select "10"
select select "0"
select select "19"
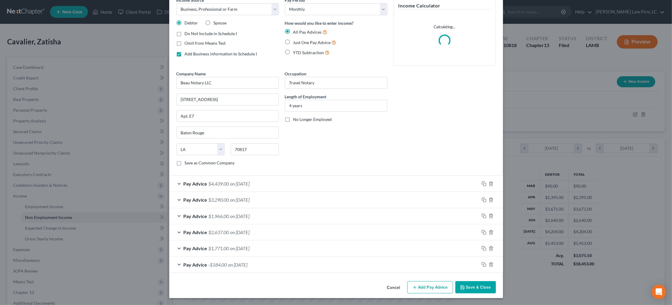
scroll to position [30, 0]
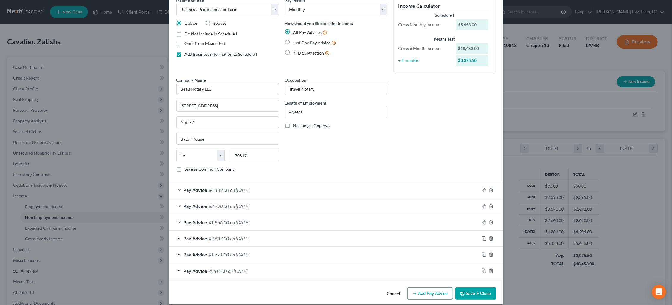
click at [430, 287] on button "Add Pay Advice" at bounding box center [430, 293] width 46 height 13
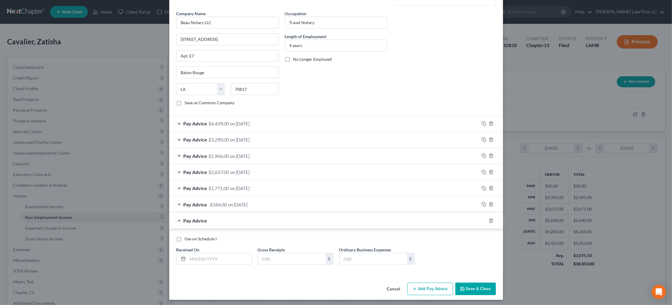
scroll to position [96, 0]
click at [229, 257] on input "text" at bounding box center [220, 258] width 64 height 11
type input "09/31/2025"
type input "3,919.50"
type input "918.17"
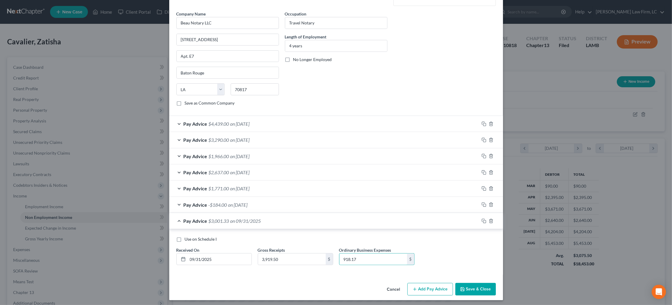
click at [190, 239] on span "Use on Schedule I" at bounding box center [201, 238] width 32 height 5
click at [190, 239] on input "Use on Schedule I" at bounding box center [189, 238] width 4 height 4
checkbox input "true"
click at [486, 286] on button "Save & Close" at bounding box center [475, 289] width 41 height 13
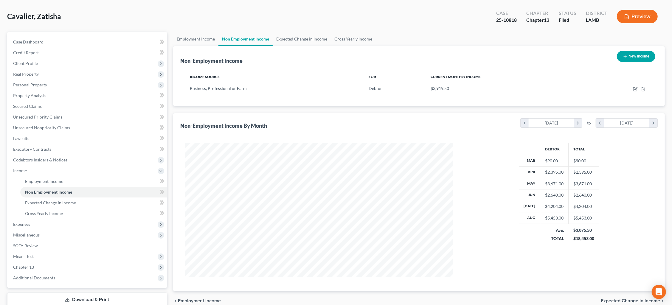
scroll to position [25, 0]
click at [349, 43] on link "Gross Yearly Income" at bounding box center [353, 39] width 45 height 14
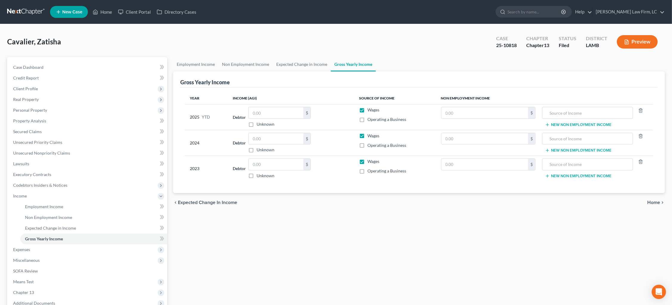
drag, startPoint x: 401, startPoint y: 144, endPoint x: 422, endPoint y: 140, distance: 20.6
click at [401, 144] on span "Operating a Business" at bounding box center [386, 145] width 39 height 5
click at [373, 144] on input "Operating a Business" at bounding box center [372, 144] width 4 height 4
checkbox input "true"
click at [475, 136] on input "text" at bounding box center [484, 138] width 87 height 11
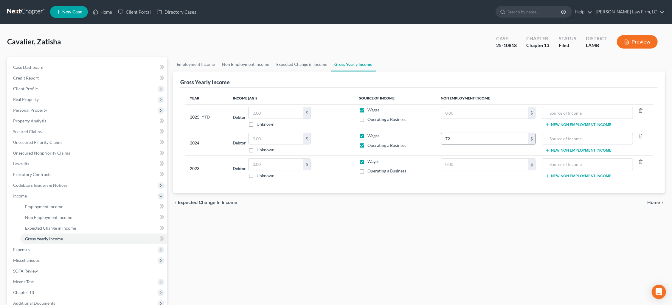
type input "0"
drag, startPoint x: 400, startPoint y: 170, endPoint x: 424, endPoint y: 169, distance: 24.5
click at [400, 170] on span "Operating a Business" at bounding box center [386, 170] width 39 height 5
click at [373, 170] on input "Operating a Business" at bounding box center [372, 170] width 4 height 4
checkbox input "true"
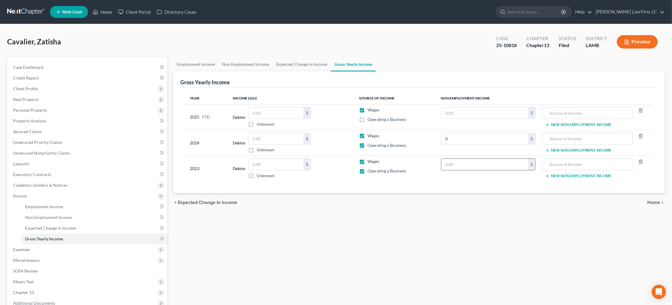
click at [472, 162] on input "text" at bounding box center [484, 164] width 87 height 11
type input "7,290.00"
type input "Beau Notary LLC"
click at [295, 162] on input "text" at bounding box center [275, 164] width 55 height 11
type input "15,338.00"
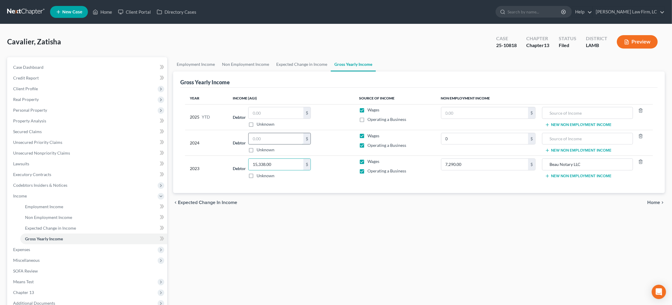
click at [271, 138] on input "text" at bounding box center [275, 138] width 55 height 11
type input "61,188.00"
click at [563, 138] on input "text" at bounding box center [587, 138] width 84 height 11
type input "Beau Notary LLC"
click at [494, 107] on input "text" at bounding box center [484, 112] width 87 height 11
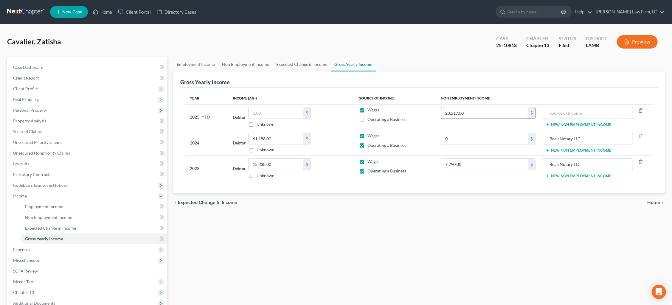
type input "23,517.00"
type input "Beau Notary LLC"
click at [282, 112] on input "text" at bounding box center [275, 112] width 55 height 11
type input "36,063.36"
click at [659, 203] on span "Home" at bounding box center [653, 202] width 13 height 5
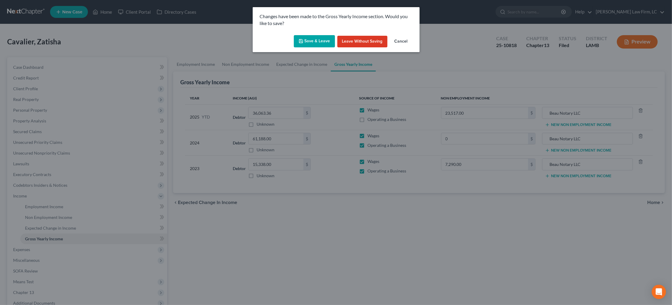
click at [315, 38] on button "Save & Leave" at bounding box center [314, 41] width 41 height 13
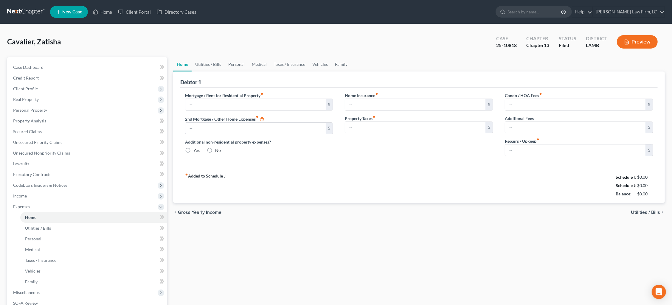
type input "696.49"
type input "0.00"
radio input "true"
type input "0.00"
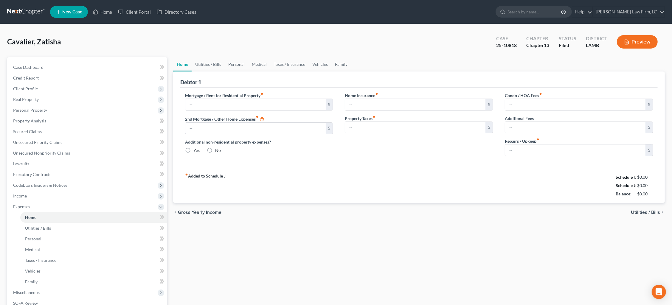
type input "0.00"
click at [318, 65] on link "Vehicles" at bounding box center [320, 64] width 23 height 14
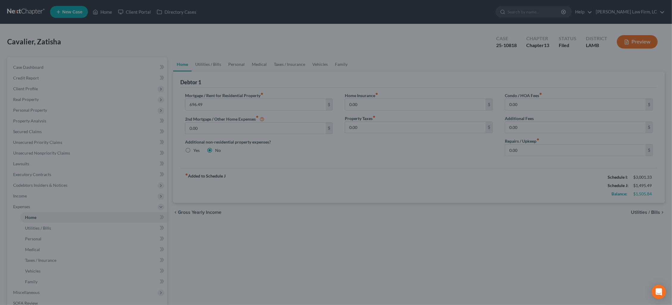
drag, startPoint x: 317, startPoint y: 63, endPoint x: 323, endPoint y: 60, distance: 7.3
click at [317, 63] on div at bounding box center [336, 152] width 672 height 305
drag, startPoint x: 370, startPoint y: 60, endPoint x: 364, endPoint y: 61, distance: 6.3
click at [370, 60] on div at bounding box center [336, 152] width 672 height 305
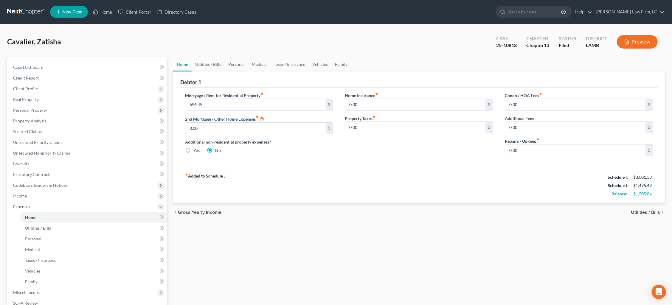
scroll to position [1, 0]
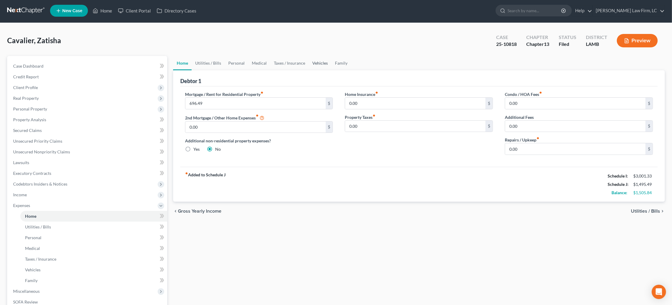
click at [319, 63] on link "Vehicles" at bounding box center [320, 63] width 23 height 14
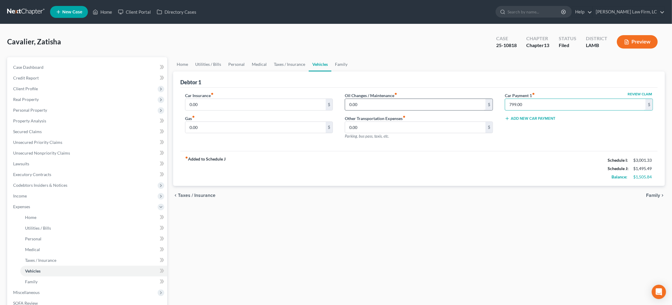
drag, startPoint x: 531, startPoint y: 106, endPoint x: 464, endPoint y: 99, distance: 67.4
click at [463, 99] on div "Car Insurance fiber_manual_record 0.00 $ Gas fiber_manual_record 0.00 $ Oil Cha…" at bounding box center [419, 118] width 480 height 52
click at [181, 64] on link "Home" at bounding box center [182, 64] width 18 height 14
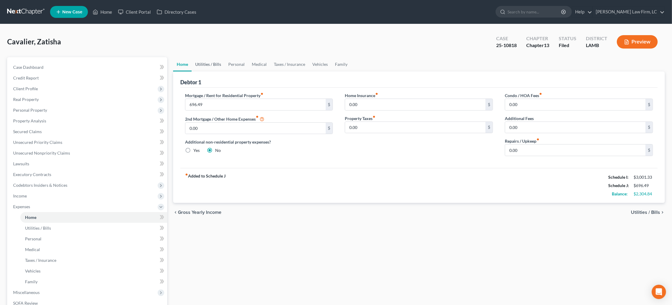
drag, startPoint x: 211, startPoint y: 64, endPoint x: 211, endPoint y: 67, distance: 3.3
click at [211, 64] on link "Utilities / Bills" at bounding box center [208, 64] width 33 height 14
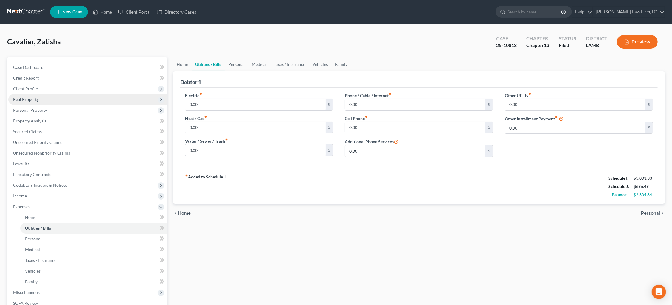
drag, startPoint x: 195, startPoint y: 104, endPoint x: 150, endPoint y: 102, distance: 45.6
click at [151, 103] on div "Petition Navigation Case Dashboard Payments Invoices Payments Payments Credit R…" at bounding box center [335, 218] width 663 height 323
type input "250.00"
type input "75.00"
type input "150.00"
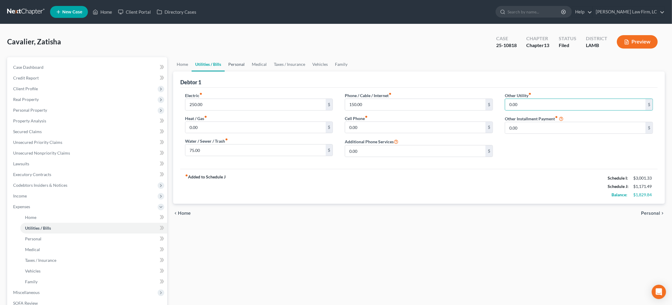
click at [235, 65] on link "Personal" at bounding box center [237, 64] width 24 height 14
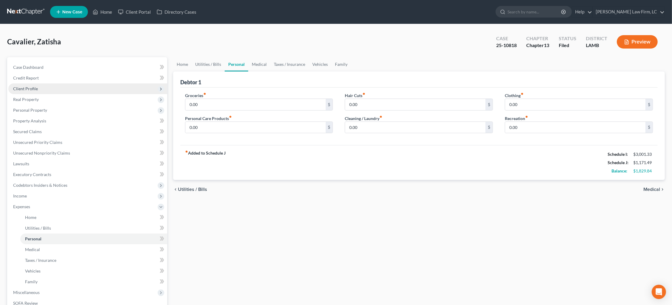
click at [82, 90] on span "Client Profile" at bounding box center [87, 88] width 159 height 11
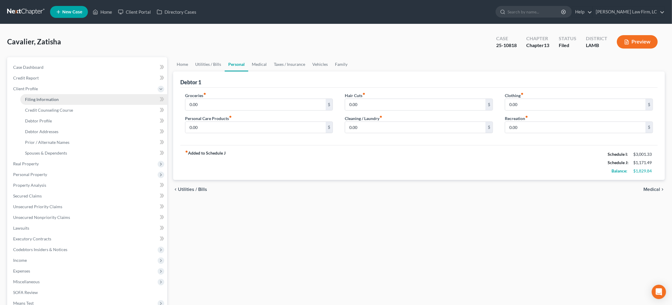
click at [82, 98] on link "Filing Information" at bounding box center [93, 99] width 147 height 11
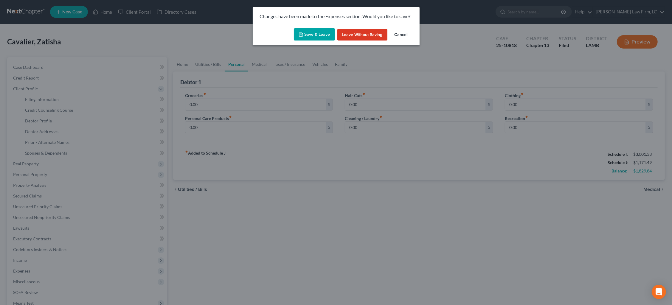
click at [312, 34] on button "Save & Leave" at bounding box center [314, 34] width 41 height 13
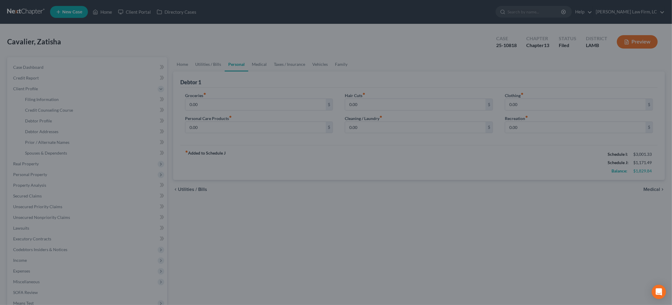
select select "1"
select select "0"
select select "3"
select select "19"
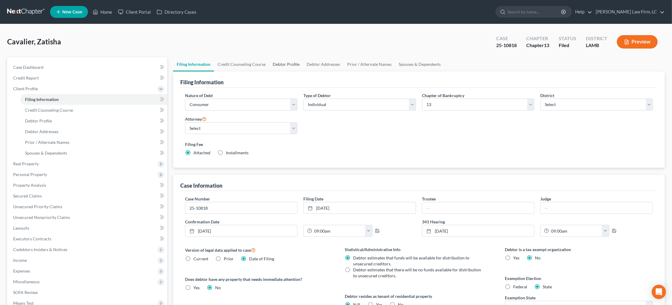
click at [271, 62] on link "Debtor Profile" at bounding box center [286, 64] width 34 height 14
select select "0"
select select "1"
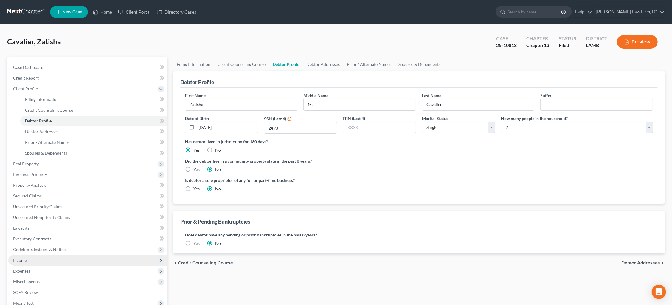
click at [49, 255] on span "Income" at bounding box center [87, 260] width 159 height 11
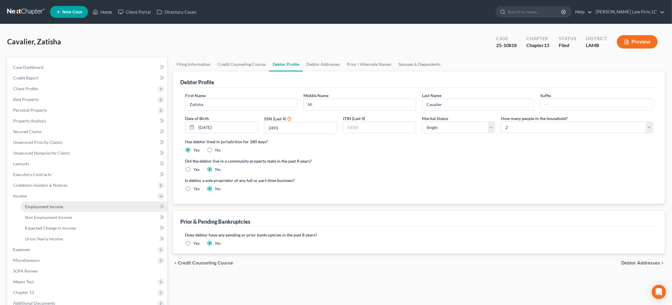
click at [78, 201] on link "Employment Income" at bounding box center [93, 206] width 147 height 11
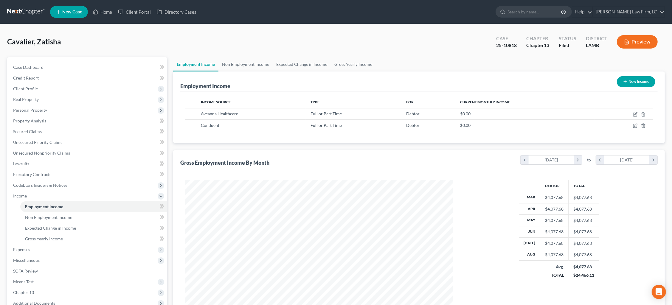
scroll to position [134, 279]
click at [64, 244] on span "Expenses" at bounding box center [87, 249] width 159 height 11
click at [65, 213] on link "Home" at bounding box center [93, 217] width 147 height 11
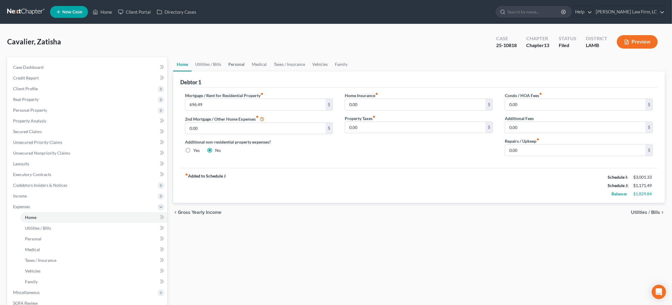
click at [242, 64] on link "Personal" at bounding box center [237, 64] width 24 height 14
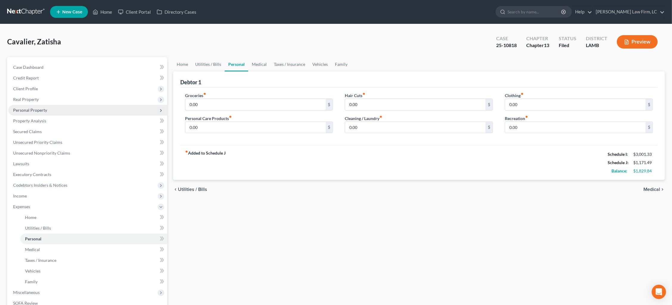
drag, startPoint x: 194, startPoint y: 106, endPoint x: 164, endPoint y: 103, distance: 30.2
click at [167, 104] on div "Petition Navigation Case Dashboard Payments Invoices Payments Payments Credit R…" at bounding box center [335, 218] width 663 height 323
type input "938.00"
drag, startPoint x: 198, startPoint y: 128, endPoint x: 176, endPoint y: 120, distance: 23.4
click at [176, 122] on div "Debtor 1 Groceries fiber_manual_record 938.00 $ Personal Care Products fiber_ma…" at bounding box center [418, 125] width 491 height 109
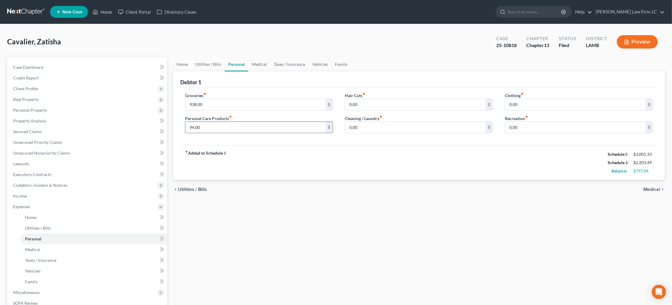
click at [205, 124] on input "94.00" at bounding box center [255, 127] width 140 height 11
drag, startPoint x: 202, startPoint y: 124, endPoint x: 183, endPoint y: 123, distance: 19.1
click at [186, 122] on input "94.00" at bounding box center [255, 127] width 140 height 11
type input "91.00"
drag, startPoint x: 385, startPoint y: 129, endPoint x: 276, endPoint y: 116, distance: 108.9
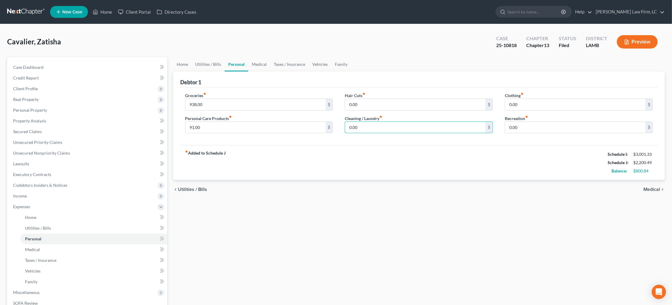
click at [298, 123] on div "Groceries fiber_manual_record 938.00 $ Personal Care Products fiber_manual_reco…" at bounding box center [419, 115] width 480 height 46
type input "81.00"
type input "100.00"
click at [256, 62] on link "Medical" at bounding box center [259, 64] width 22 height 14
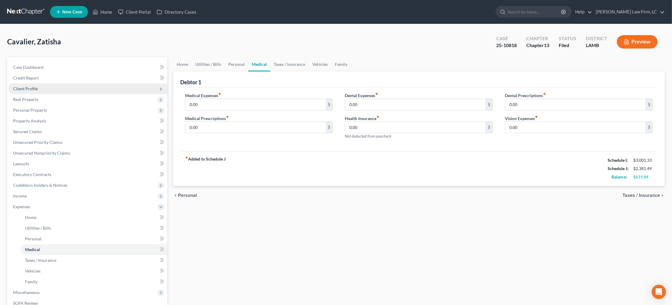
drag, startPoint x: 243, startPoint y: 102, endPoint x: 152, endPoint y: 89, distance: 92.3
click at [152, 89] on div "Petition Navigation Case Dashboard Payments Invoices Payments Payments Credit R…" at bounding box center [335, 218] width 663 height 323
type input "84.00"
click at [312, 68] on link "Vehicles" at bounding box center [320, 64] width 23 height 14
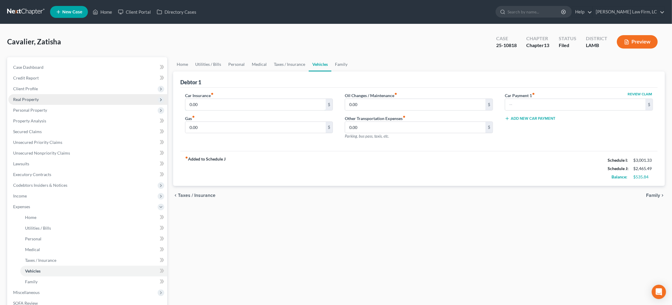
click at [96, 101] on div "Petition Navigation Case Dashboard Payments Invoices Payments Payments Credit R…" at bounding box center [335, 218] width 663 height 323
type input "306.67"
type input "300.00"
click at [254, 66] on link "Medical" at bounding box center [259, 64] width 22 height 14
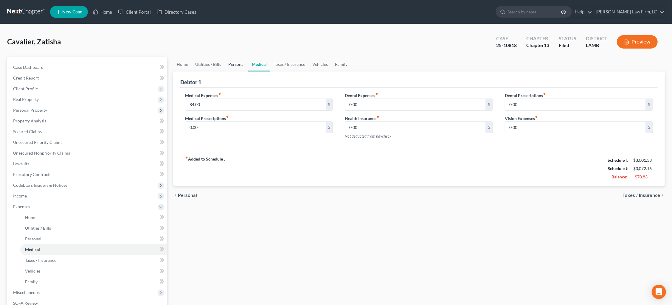
click at [233, 61] on link "Personal" at bounding box center [237, 64] width 24 height 14
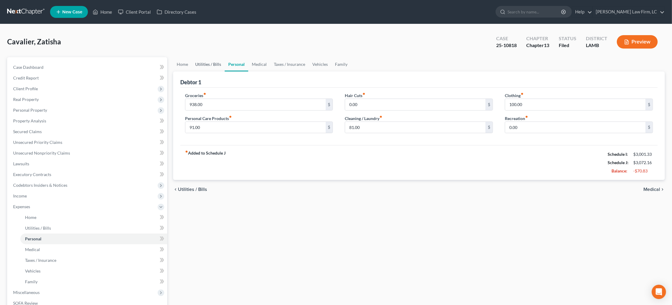
click at [207, 66] on link "Utilities / Bills" at bounding box center [208, 64] width 33 height 14
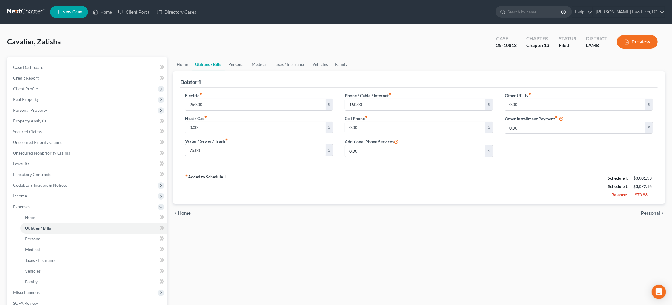
click at [203, 64] on link "Utilities / Bills" at bounding box center [208, 64] width 33 height 14
click at [187, 63] on link "Home" at bounding box center [182, 64] width 18 height 14
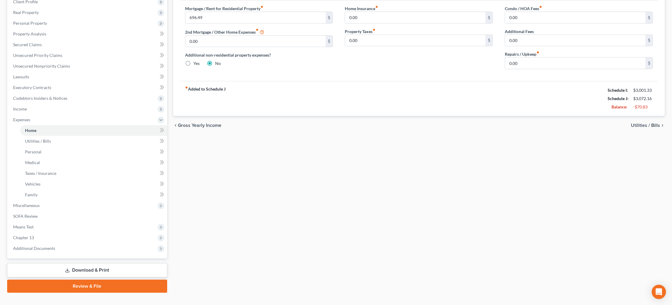
scroll to position [87, 0]
click at [85, 222] on span "Means Test" at bounding box center [87, 227] width 159 height 11
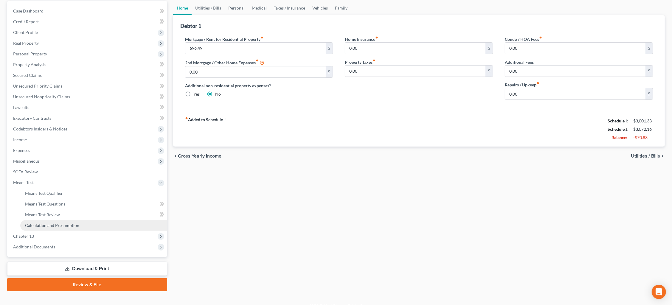
scroll to position [56, 0]
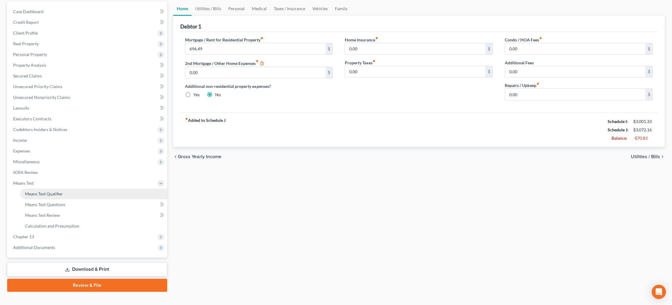
click at [74, 191] on link "Means Test Qualifier" at bounding box center [93, 194] width 147 height 11
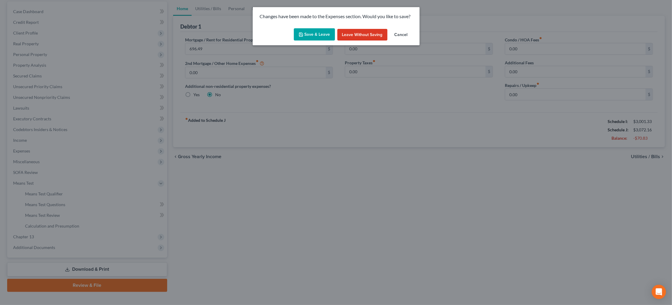
click at [310, 35] on button "Save & Leave" at bounding box center [314, 34] width 41 height 13
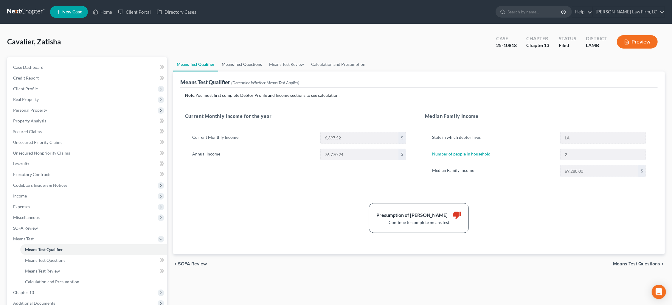
click at [247, 66] on link "Means Test Questions" at bounding box center [241, 64] width 47 height 14
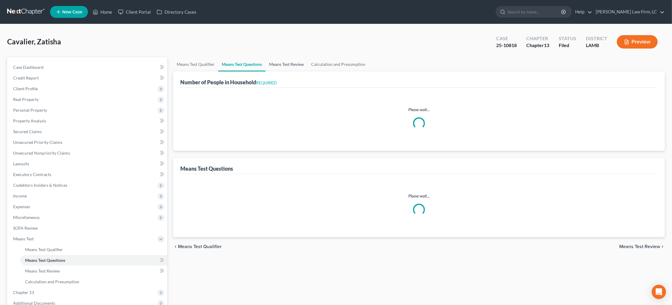
select select "0"
select select "60"
select select "1"
select select "60"
select select "0"
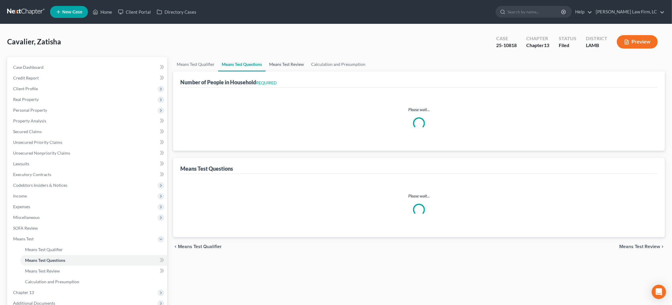
select select "60"
select select "1"
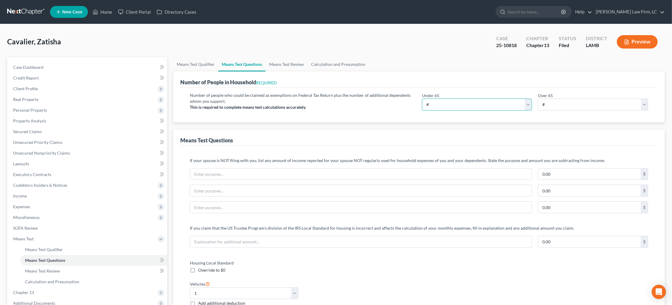
select select "2"
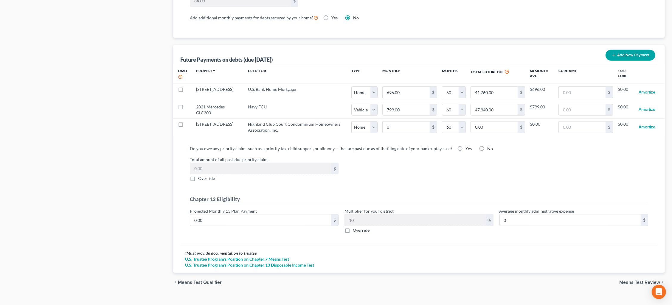
scroll to position [542, 0]
click at [293, 217] on input "0.00" at bounding box center [260, 219] width 141 height 11
drag, startPoint x: 214, startPoint y: 214, endPoint x: 130, endPoint y: 206, distance: 84.4
click at [211, 217] on input "0.00" at bounding box center [260, 219] width 141 height 11
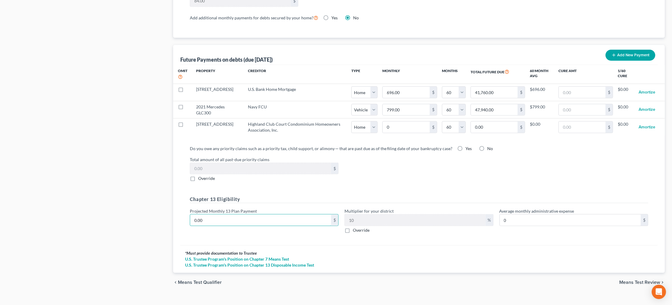
drag, startPoint x: 173, startPoint y: 215, endPoint x: 158, endPoint y: 210, distance: 15.4
type input "1"
type input "0.10"
type input "17"
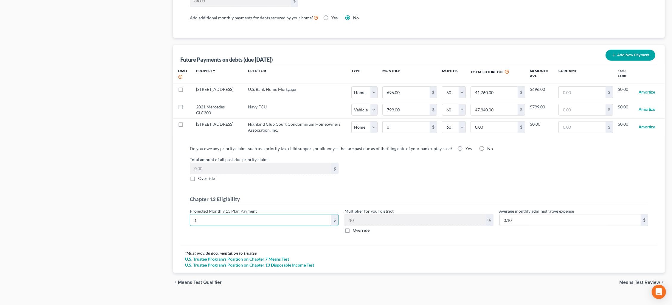
type input "1.70"
type input "176"
type input "17.60"
type input "1765"
type input "176.50"
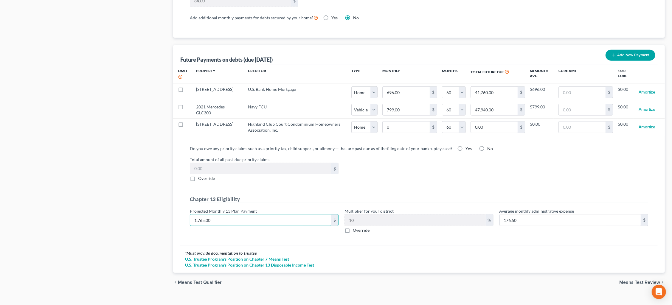
type input "1,765.00"
drag, startPoint x: 644, startPoint y: 279, endPoint x: 639, endPoint y: 276, distance: 5.6
click at [644, 280] on span "Means Test Review" at bounding box center [639, 282] width 41 height 5
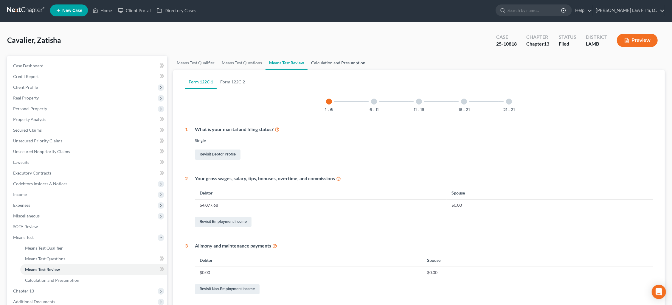
scroll to position [0, 0]
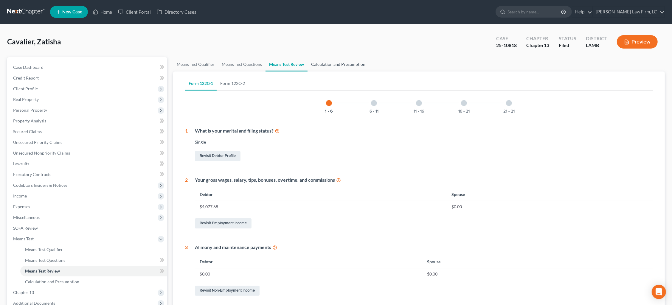
click at [343, 64] on link "Calculation and Presumption" at bounding box center [337, 64] width 61 height 14
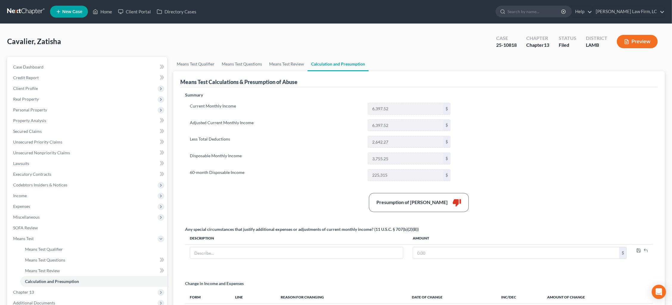
scroll to position [5, 0]
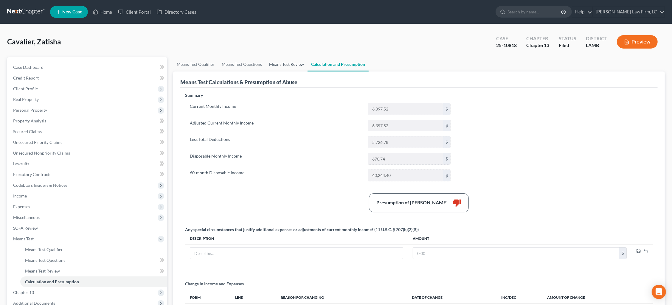
click at [290, 64] on link "Means Test Review" at bounding box center [286, 64] width 42 height 14
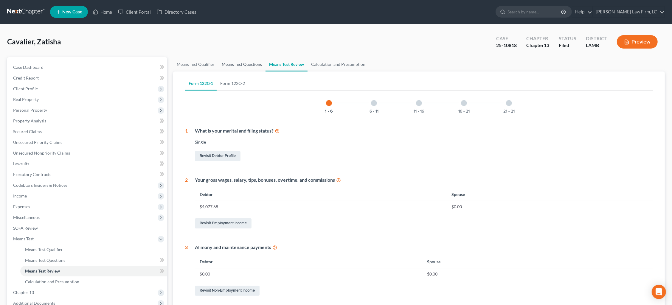
click at [245, 62] on link "Means Test Questions" at bounding box center [241, 64] width 47 height 14
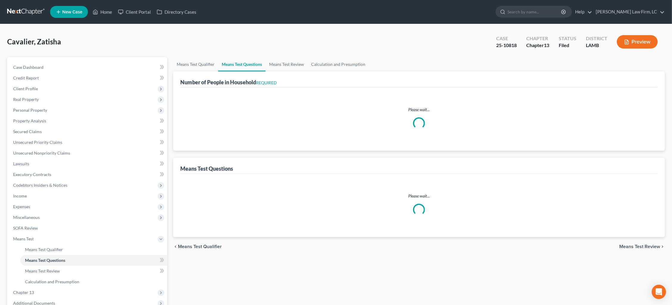
select select "0"
select select "60"
select select "1"
select select "60"
select select "0"
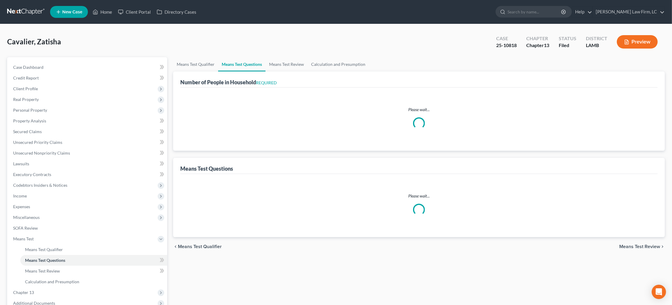
select select "60"
select select "2"
select select "1"
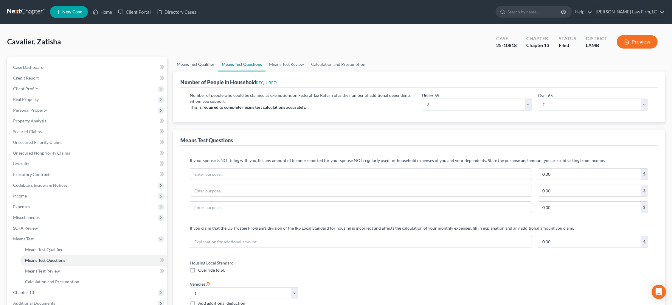
click at [202, 65] on link "Means Test Qualifier" at bounding box center [195, 64] width 45 height 14
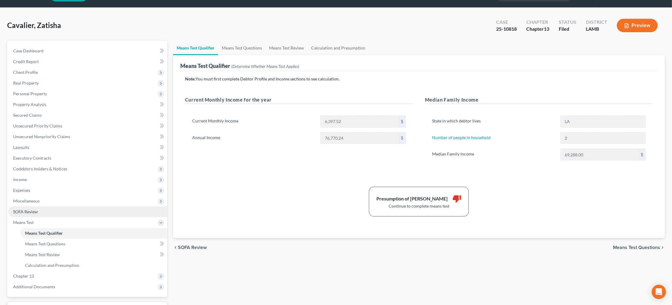
scroll to position [17, 0]
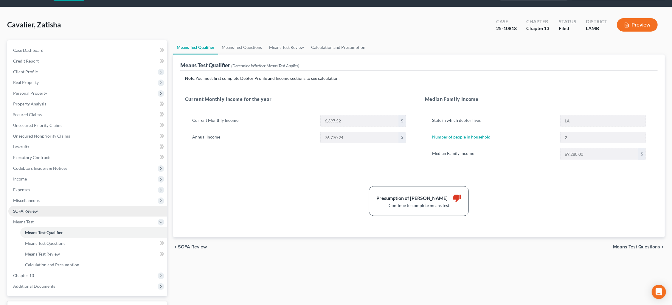
click at [116, 206] on link "SOFA Review" at bounding box center [87, 211] width 159 height 11
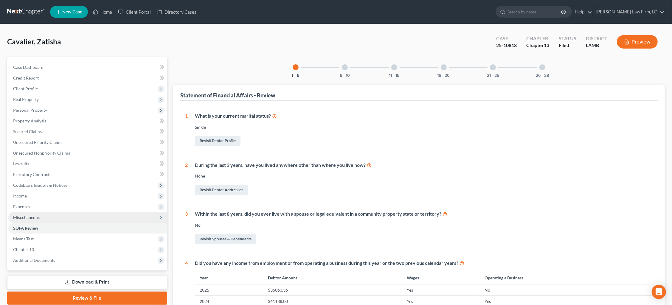
click at [80, 213] on span "Miscellaneous" at bounding box center [87, 217] width 159 height 11
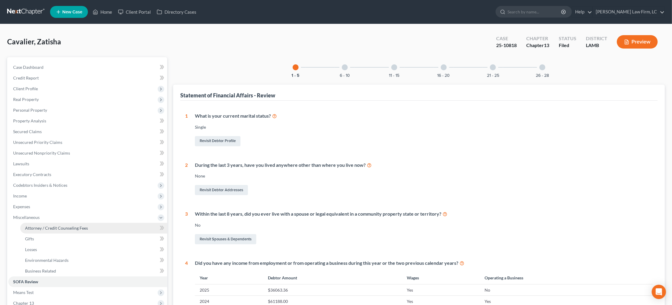
click at [82, 223] on link "Attorney / Credit Counseling Fees" at bounding box center [93, 228] width 147 height 11
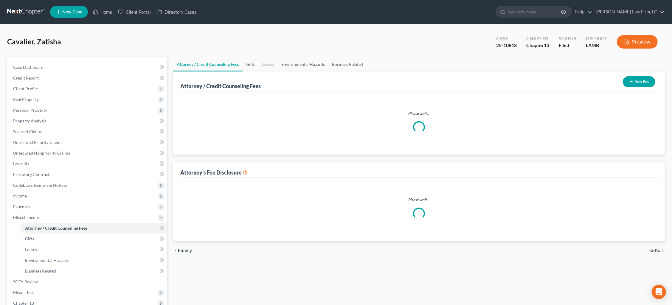
select select "1"
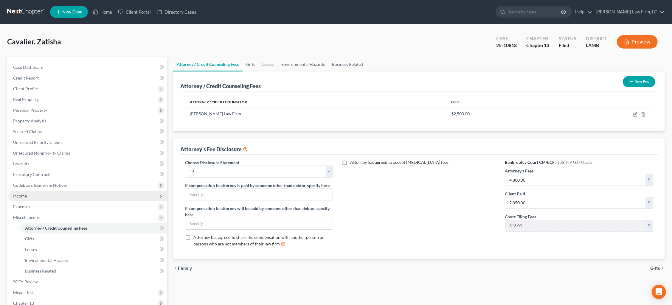
click at [40, 195] on span "Income" at bounding box center [87, 196] width 159 height 11
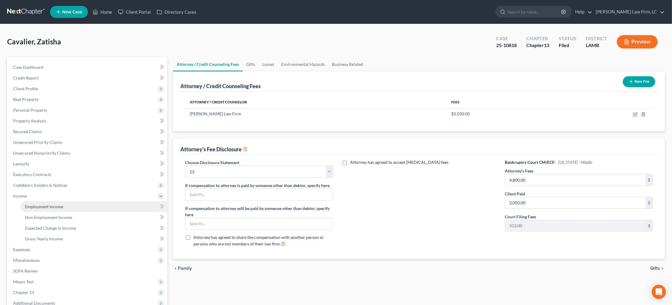
click at [53, 204] on span "Employment Income" at bounding box center [44, 206] width 38 height 5
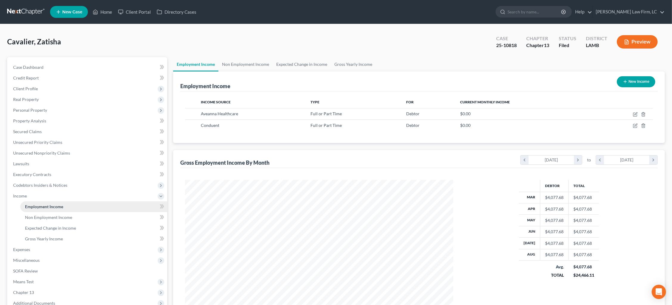
scroll to position [134, 279]
click at [239, 65] on link "Non Employment Income" at bounding box center [245, 64] width 54 height 14
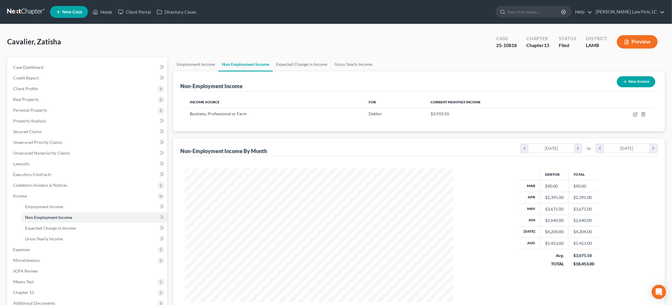
scroll to position [134, 279]
click at [360, 67] on link "Gross Yearly Income" at bounding box center [353, 64] width 45 height 14
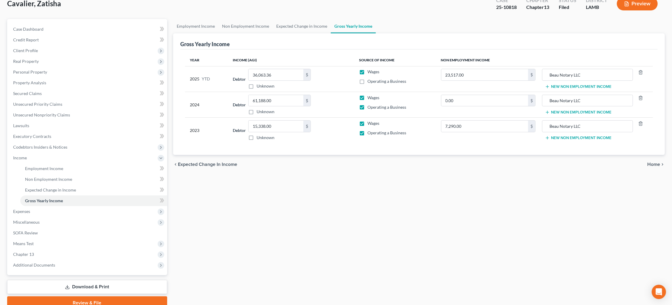
scroll to position [40, 0]
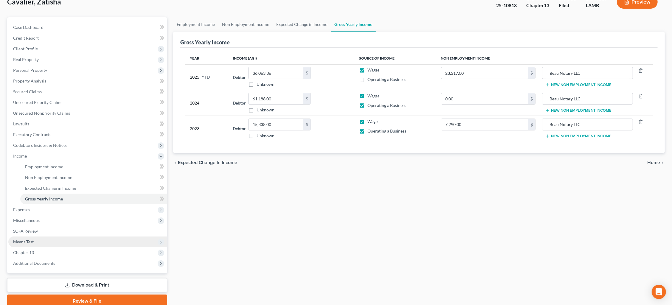
click at [62, 236] on span "Means Test" at bounding box center [87, 241] width 159 height 11
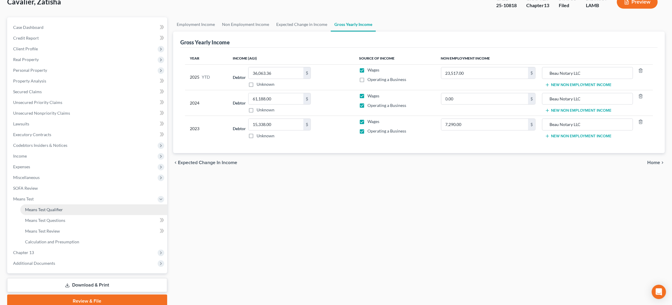
click at [66, 204] on link "Means Test Qualifier" at bounding box center [93, 209] width 147 height 11
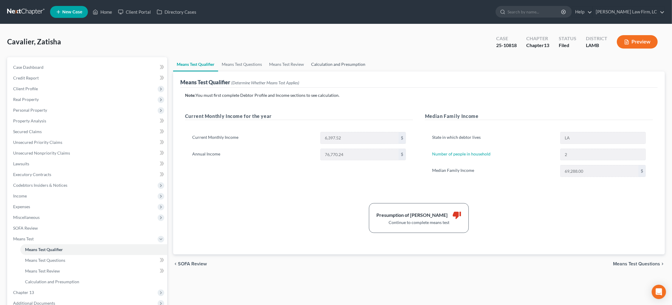
click at [331, 65] on link "Calculation and Presumption" at bounding box center [337, 64] width 61 height 14
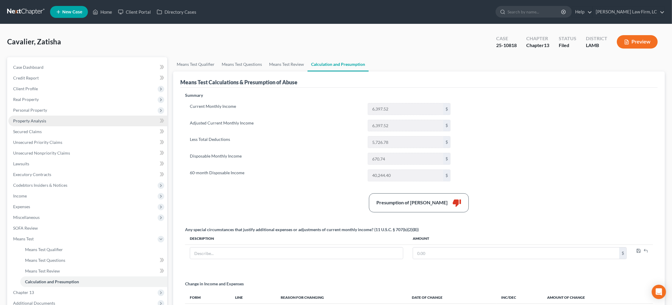
click at [34, 119] on span "Property Analysis" at bounding box center [29, 120] width 33 height 5
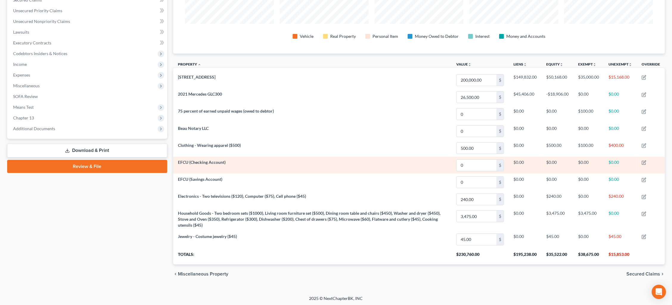
scroll to position [131, 0]
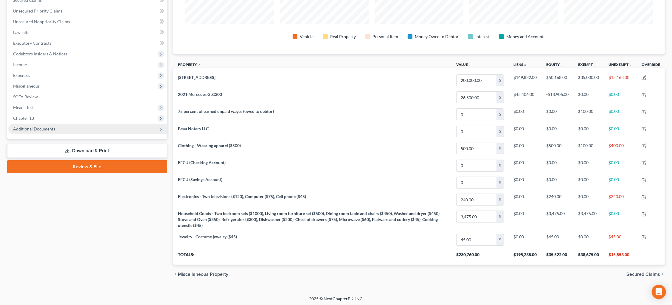
click at [74, 125] on span "Additional Documents" at bounding box center [87, 129] width 159 height 11
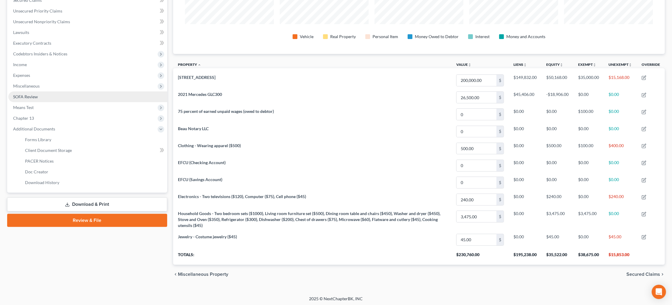
click at [74, 156] on link "PACER Notices" at bounding box center [93, 161] width 147 height 11
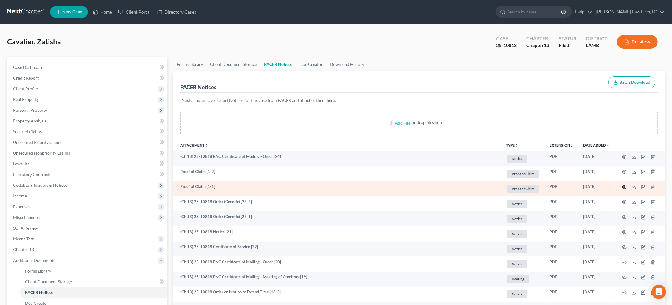
click at [623, 187] on icon "button" at bounding box center [624, 187] width 5 height 5
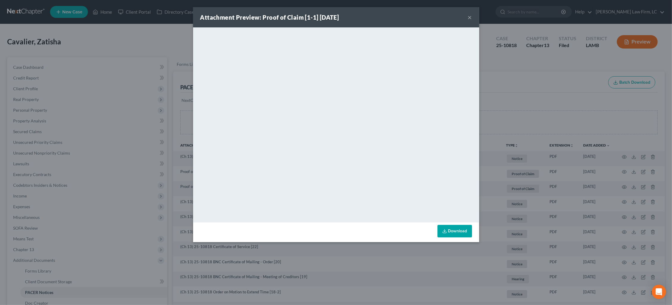
click at [552, 124] on div "Attachment Preview: Proof of Claim [1-1] 10/08/2025 × <object ng-attr-data='htt…" at bounding box center [336, 152] width 672 height 305
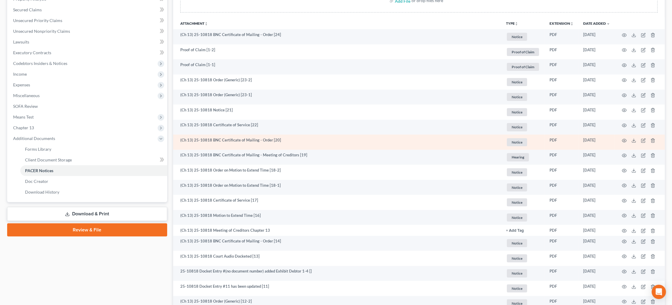
scroll to position [124, 0]
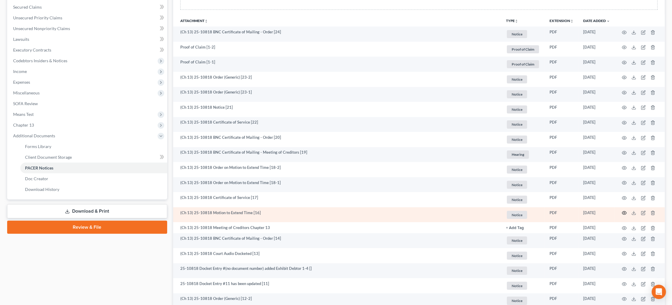
click at [622, 211] on icon "button" at bounding box center [624, 213] width 5 height 5
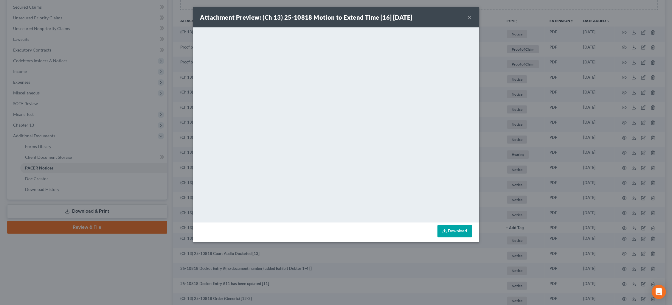
click at [566, 138] on div "Attachment Preview: (Ch 13) 25-10818 Motion to Extend Time [16] 10/01/2025 × <o…" at bounding box center [336, 152] width 672 height 305
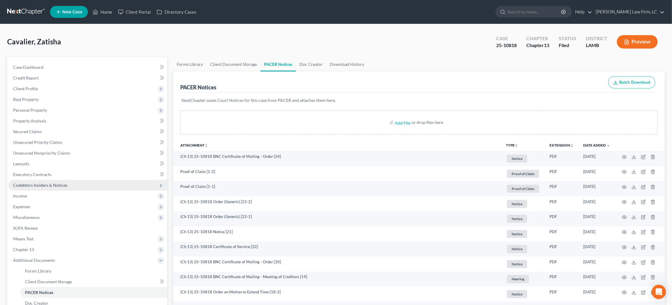
scroll to position [0, 0]
drag, startPoint x: 106, startPoint y: 213, endPoint x: 103, endPoint y: 211, distance: 4.5
click at [106, 213] on span "Miscellaneous" at bounding box center [87, 217] width 159 height 11
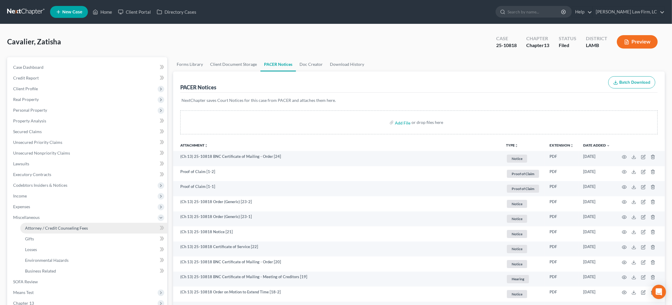
click at [105, 225] on link "Attorney / Credit Counseling Fees" at bounding box center [93, 228] width 147 height 11
select select "1"
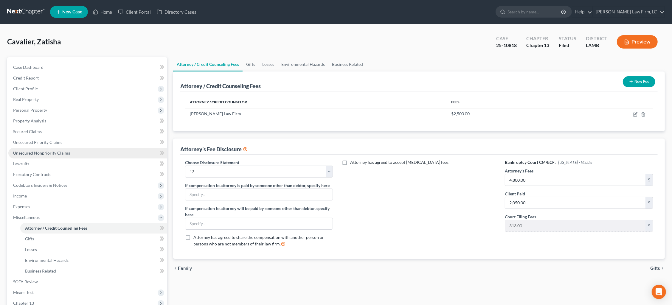
drag, startPoint x: 69, startPoint y: 150, endPoint x: 77, endPoint y: 151, distance: 7.9
click at [69, 150] on link "Unsecured Nonpriority Claims" at bounding box center [87, 153] width 159 height 11
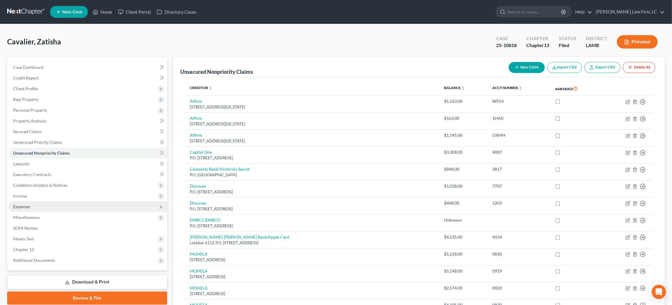
click at [71, 201] on span "Expenses" at bounding box center [87, 206] width 159 height 11
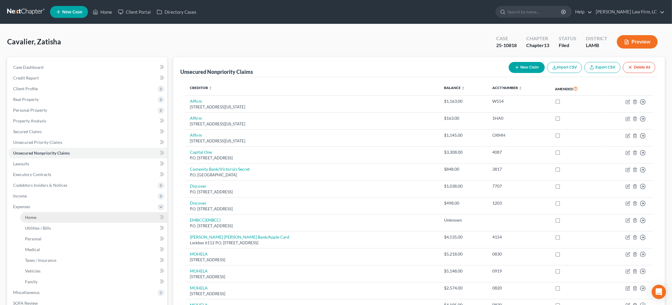
click at [71, 212] on link "Home" at bounding box center [93, 217] width 147 height 11
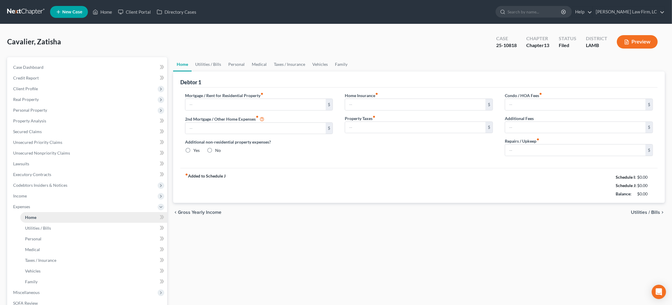
type input "696.49"
type input "0.00"
radio input "true"
type input "0.00"
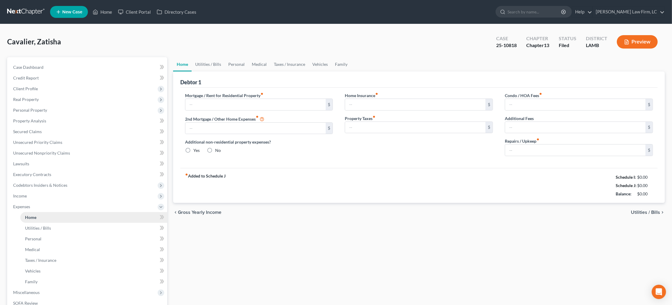
type input "0.00"
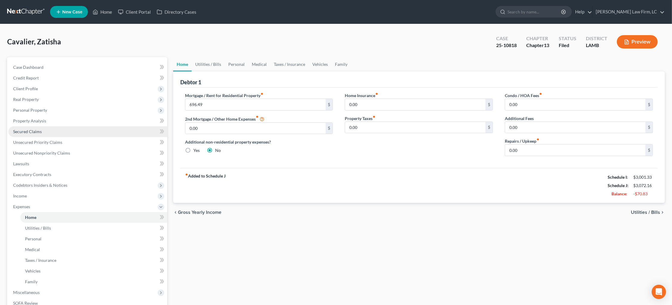
click at [63, 126] on link "Secured Claims" at bounding box center [87, 131] width 159 height 11
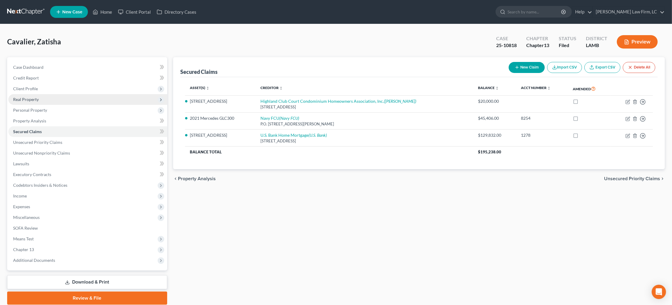
click at [35, 97] on span "Real Property" at bounding box center [26, 99] width 26 height 5
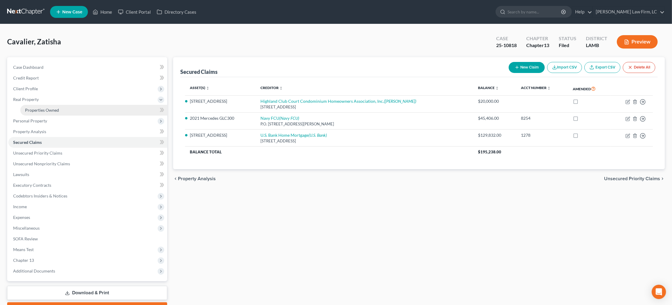
click at [41, 108] on span "Properties Owned" at bounding box center [42, 110] width 34 height 5
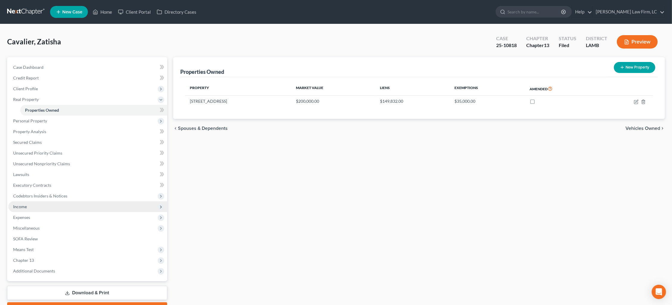
click at [35, 201] on span "Income" at bounding box center [87, 206] width 159 height 11
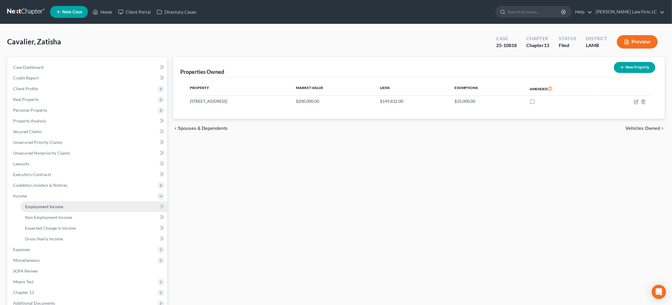
click at [50, 204] on span "Employment Income" at bounding box center [44, 206] width 38 height 5
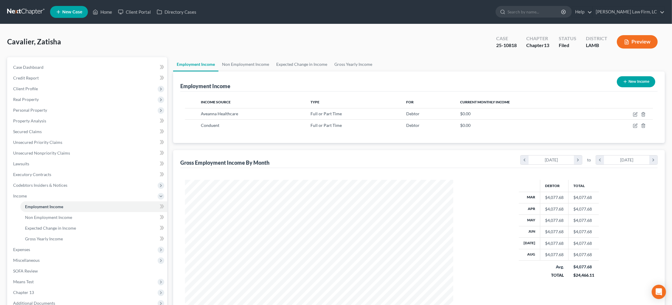
scroll to position [134, 279]
click at [242, 62] on link "Non Employment Income" at bounding box center [245, 64] width 54 height 14
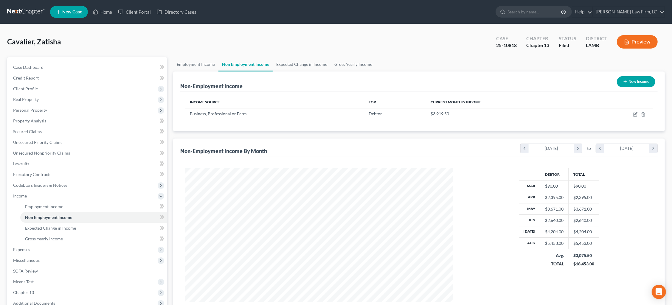
scroll to position [134, 279]
click at [635, 115] on icon "button" at bounding box center [635, 114] width 5 height 5
select select "10"
select select "0"
select select "19"
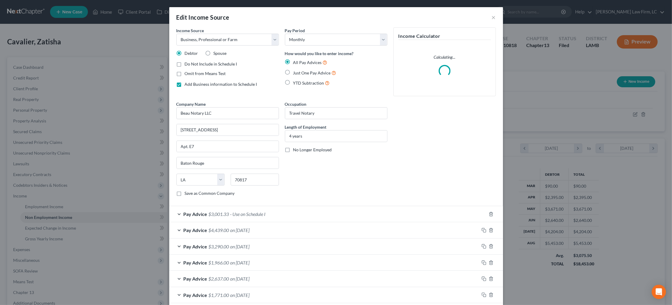
click at [420, 215] on div "Pay Advice $3,001.33 - Use on Schedule I" at bounding box center [327, 214] width 317 height 16
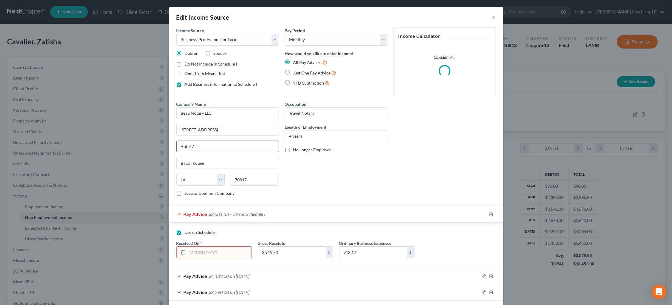
scroll to position [0, 0]
click at [223, 250] on input "text" at bounding box center [220, 252] width 64 height 11
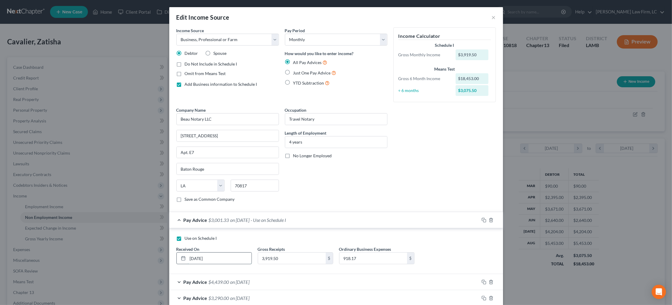
type input "[DATE]"
type input "4,937.00"
type input "1,059.00"
click at [458, 247] on div "Use on Schedule I Received On * 09/30/2025 Gross Receipts 4,937.00 $ Ordinary B…" at bounding box center [335, 252] width 325 height 34
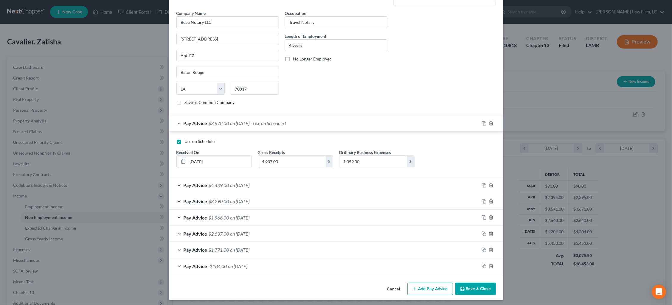
scroll to position [96, 0]
click at [478, 288] on button "Save & Close" at bounding box center [475, 289] width 41 height 13
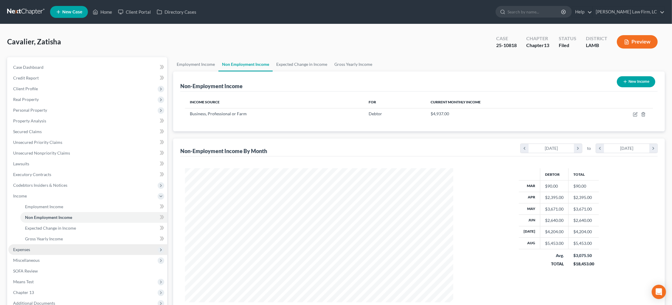
click at [52, 244] on span "Expenses" at bounding box center [87, 249] width 159 height 11
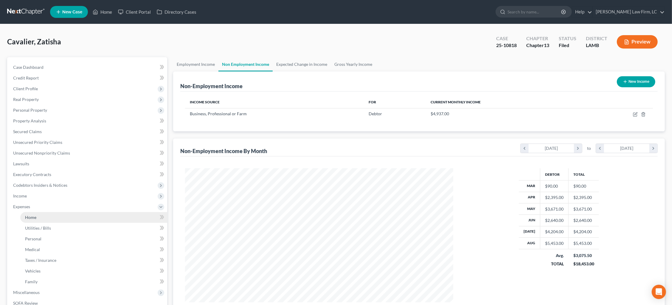
click at [60, 212] on link "Home" at bounding box center [93, 217] width 147 height 11
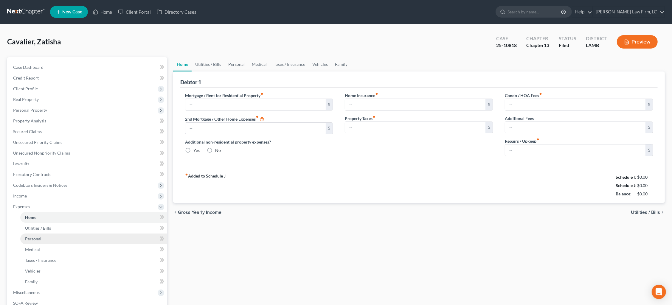
type input "696.49"
type input "0.00"
radio input "true"
type input "0.00"
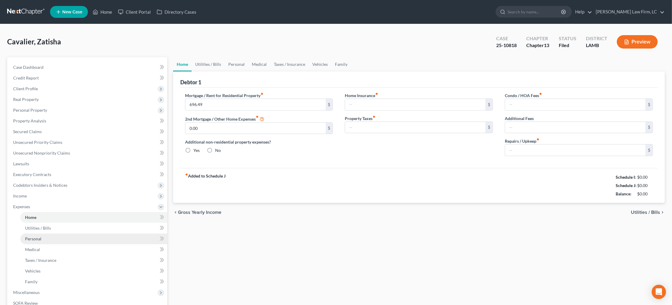
type input "0.00"
click at [216, 62] on link "Utilities / Bills" at bounding box center [208, 64] width 33 height 14
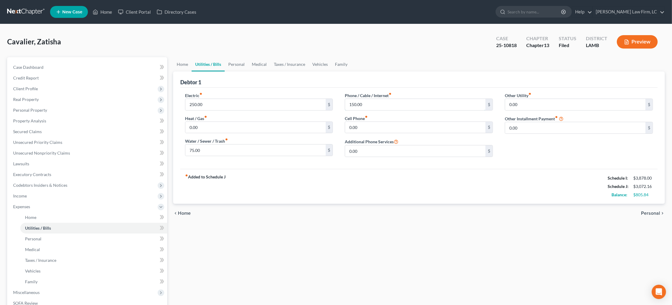
drag, startPoint x: 364, startPoint y: 101, endPoint x: 344, endPoint y: 102, distance: 20.0
type input "6"
type input "85.00"
click at [230, 68] on link "Personal" at bounding box center [237, 64] width 24 height 14
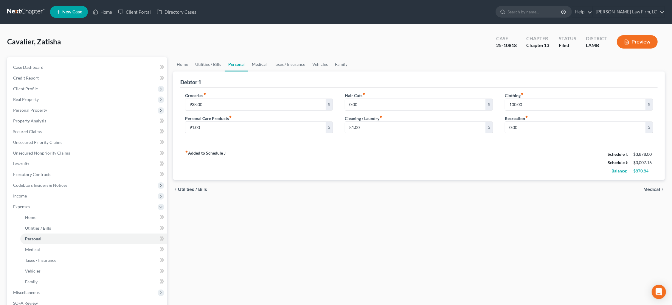
click at [261, 65] on link "Medical" at bounding box center [259, 64] width 22 height 14
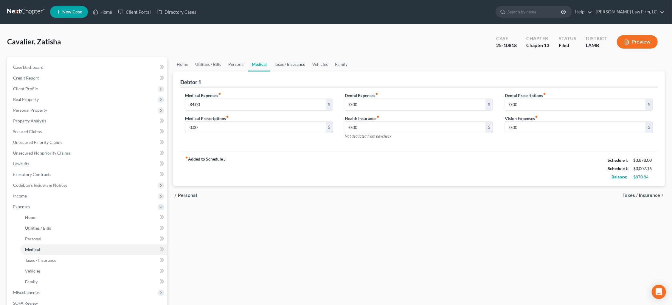
click at [282, 65] on link "Taxes / Insurance" at bounding box center [289, 64] width 38 height 14
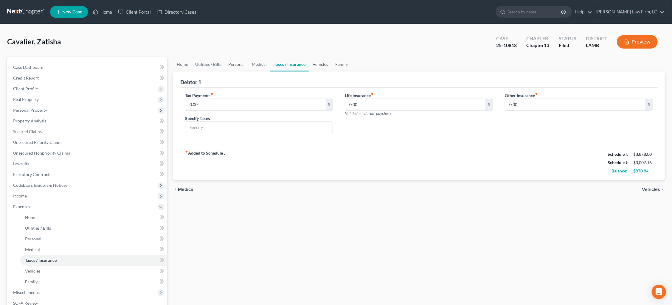
click at [325, 65] on link "Vehicles" at bounding box center [320, 64] width 23 height 14
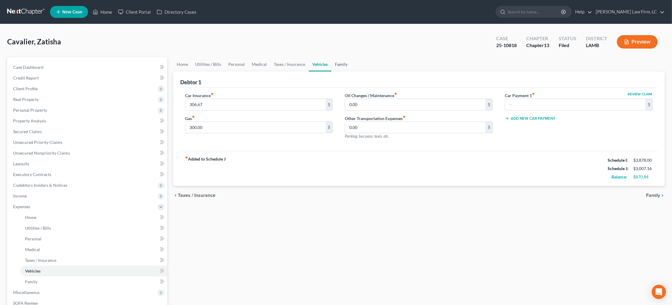
click at [339, 65] on link "Family" at bounding box center [341, 64] width 20 height 14
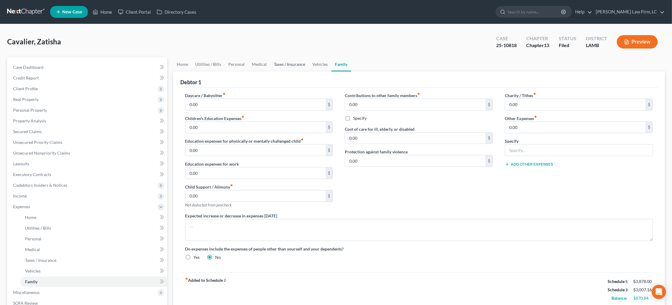
drag, startPoint x: 283, startPoint y: 63, endPoint x: 280, endPoint y: 63, distance: 3.0
click at [282, 63] on link "Taxes / Insurance" at bounding box center [289, 64] width 38 height 14
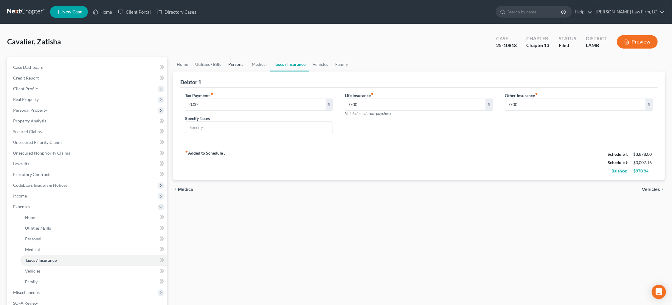
drag, startPoint x: 261, startPoint y: 65, endPoint x: 243, endPoint y: 64, distance: 18.5
click at [261, 65] on link "Medical" at bounding box center [259, 64] width 22 height 14
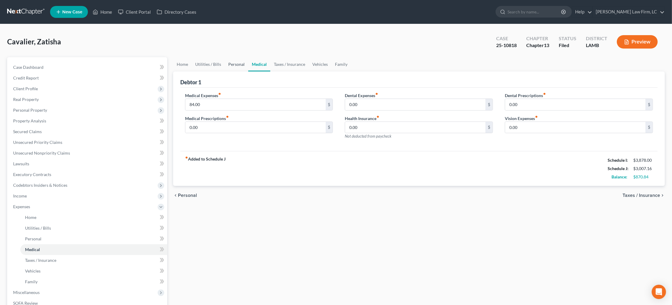
click at [238, 62] on link "Personal" at bounding box center [237, 64] width 24 height 14
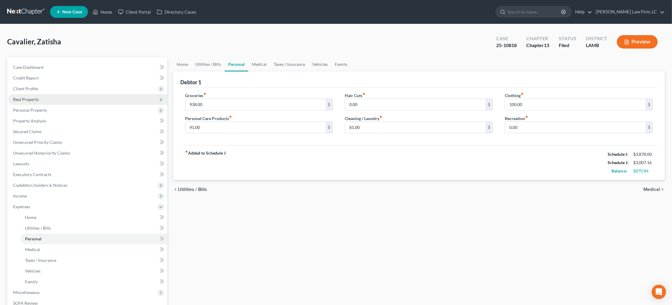
click at [152, 99] on div "Petition Navigation Case Dashboard Payments Invoices Payments Payments Credit R…" at bounding box center [335, 218] width 663 height 323
type input "600.00"
type input "45.00"
type input "35.00"
type input "55.00"
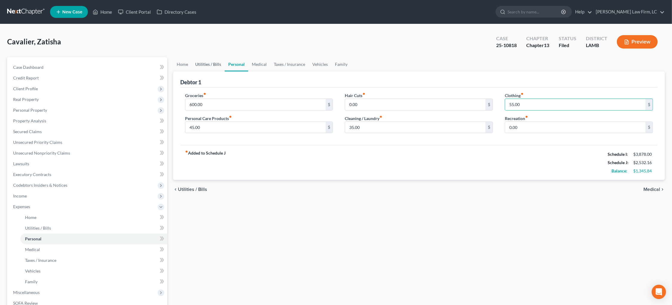
click at [213, 66] on link "Utilities / Bills" at bounding box center [208, 64] width 33 height 14
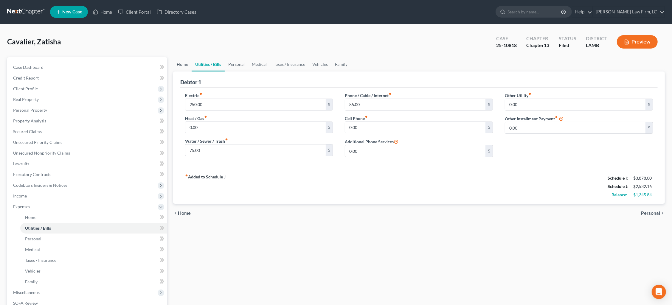
click at [182, 64] on link "Home" at bounding box center [182, 64] width 18 height 14
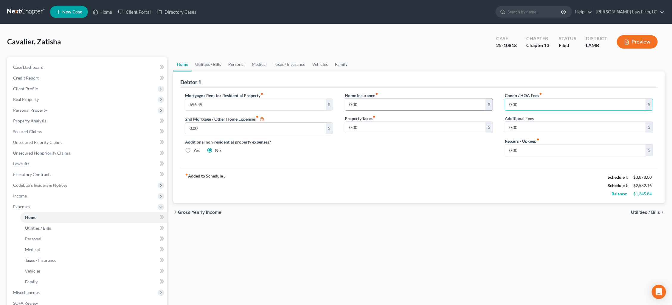
drag, startPoint x: 490, startPoint y: 102, endPoint x: 487, endPoint y: 100, distance: 3.5
click at [487, 100] on div "Mortgage / Rent for Residential Property fiber_manual_record 696.49 $ 2nd Mortg…" at bounding box center [419, 126] width 480 height 69
type input "200.00"
click at [318, 63] on link "Vehicles" at bounding box center [320, 64] width 23 height 14
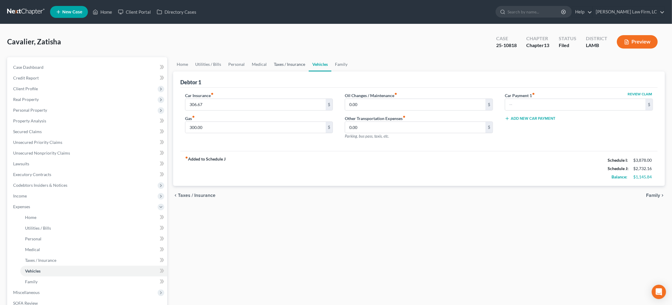
drag, startPoint x: 287, startPoint y: 66, endPoint x: 273, endPoint y: 66, distance: 14.3
click at [287, 66] on link "Taxes / Insurance" at bounding box center [289, 64] width 38 height 14
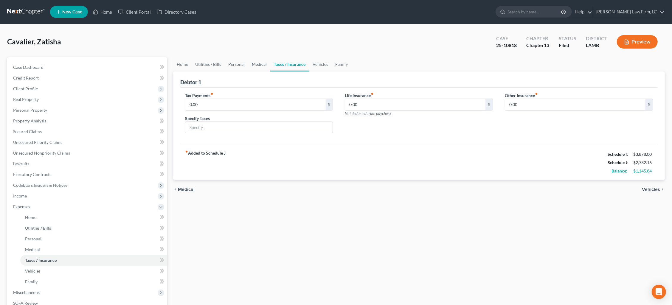
click at [253, 64] on link "Medical" at bounding box center [259, 64] width 22 height 14
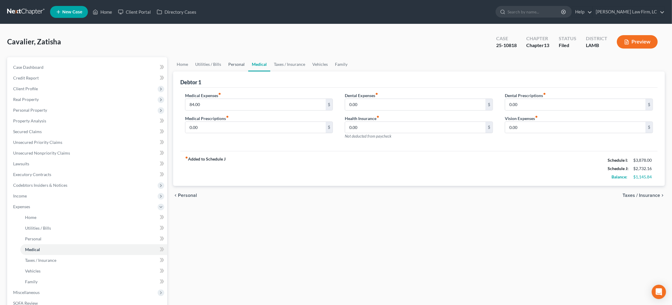
click at [237, 63] on link "Personal" at bounding box center [237, 64] width 24 height 14
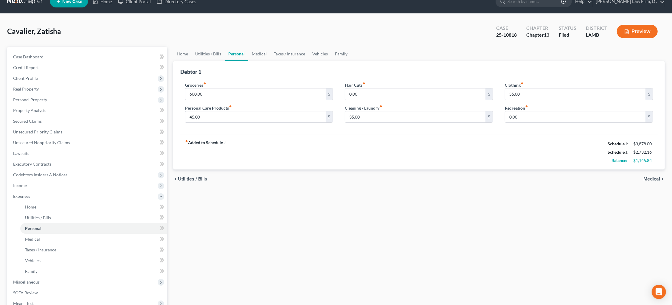
scroll to position [13, 0]
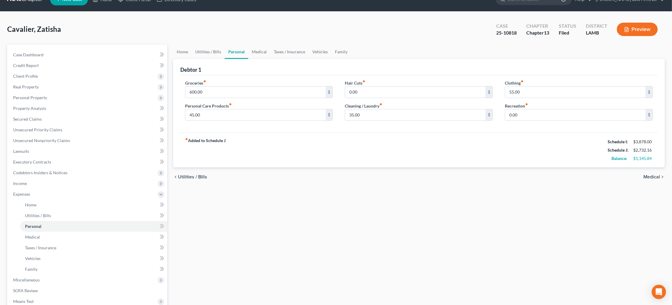
click at [200, 56] on link "Utilities / Bills" at bounding box center [208, 52] width 33 height 14
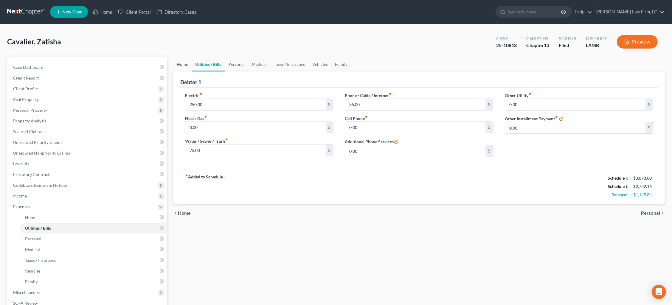
click at [185, 63] on link "Home" at bounding box center [182, 64] width 18 height 14
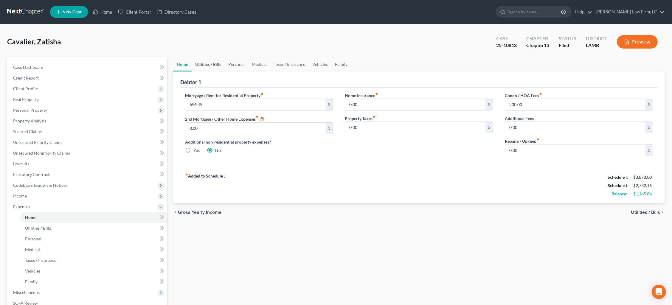
click at [201, 62] on link "Utilities / Bills" at bounding box center [208, 64] width 33 height 14
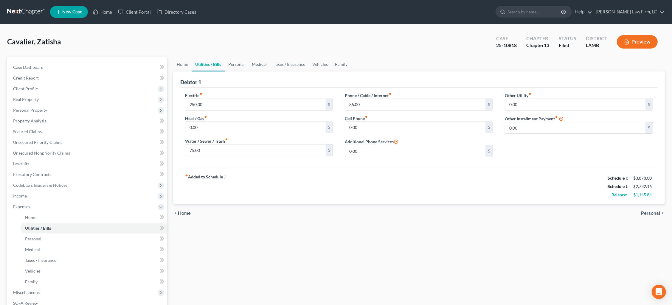
click at [249, 63] on link "Medical" at bounding box center [259, 64] width 22 height 14
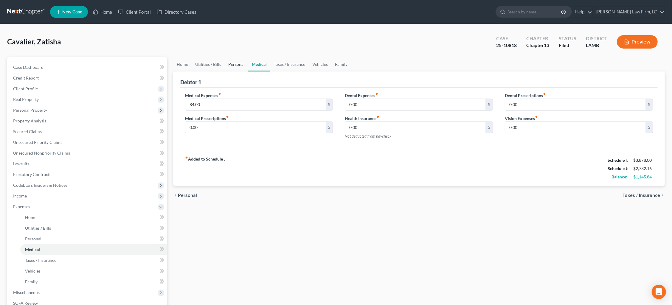
click at [239, 62] on link "Personal" at bounding box center [237, 64] width 24 height 14
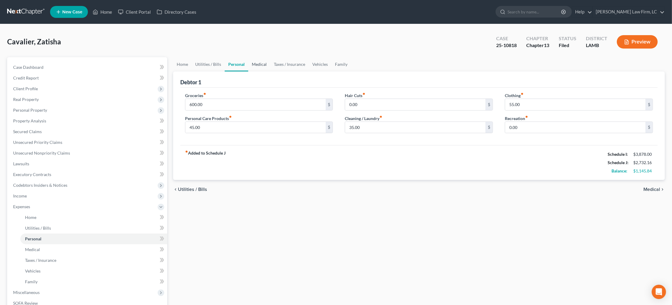
click at [261, 66] on link "Medical" at bounding box center [259, 64] width 22 height 14
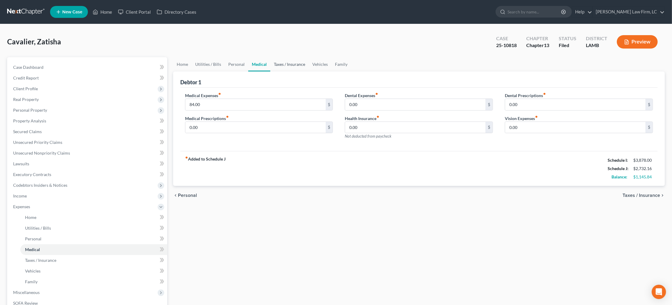
click at [295, 61] on link "Taxes / Insurance" at bounding box center [289, 64] width 38 height 14
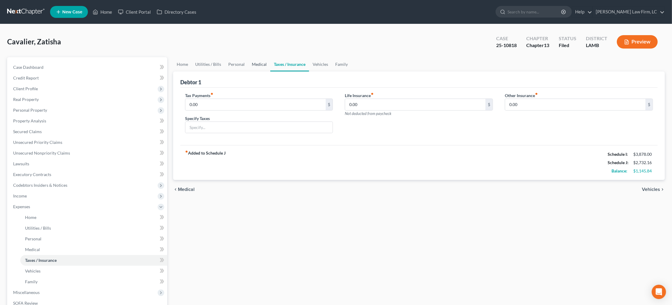
click at [261, 66] on link "Medical" at bounding box center [259, 64] width 22 height 14
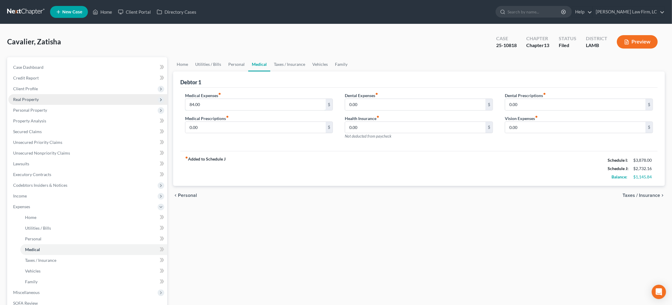
drag, startPoint x: 218, startPoint y: 106, endPoint x: 161, endPoint y: 94, distance: 58.6
click at [161, 94] on div "Petition Navigation Case Dashboard Payments Invoices Payments Payments Credit R…" at bounding box center [335, 218] width 663 height 323
type input "45.00"
click at [285, 66] on link "Taxes / Insurance" at bounding box center [289, 64] width 38 height 14
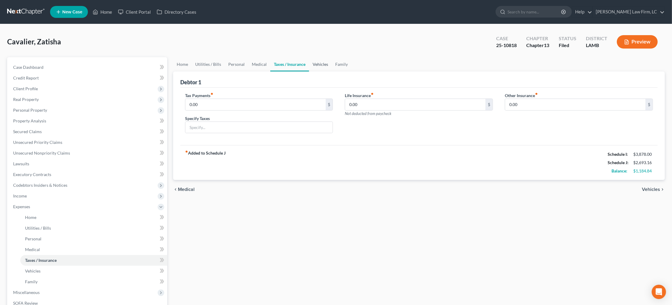
click at [319, 65] on link "Vehicles" at bounding box center [320, 64] width 23 height 14
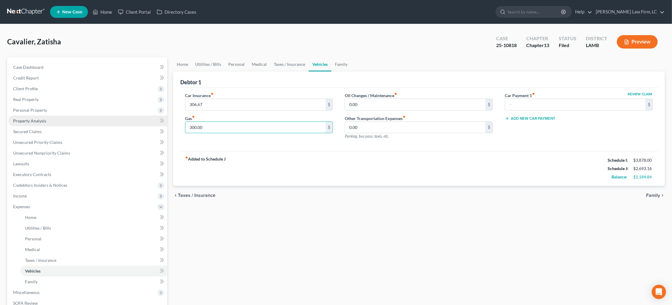
drag, startPoint x: 153, startPoint y: 124, endPoint x: 120, endPoint y: 120, distance: 33.3
click at [120, 120] on div "Petition Navigation Case Dashboard Payments Invoices Payments Payments Credit R…" at bounding box center [335, 218] width 663 height 323
type input "250.00"
click at [345, 65] on link "Family" at bounding box center [341, 64] width 20 height 14
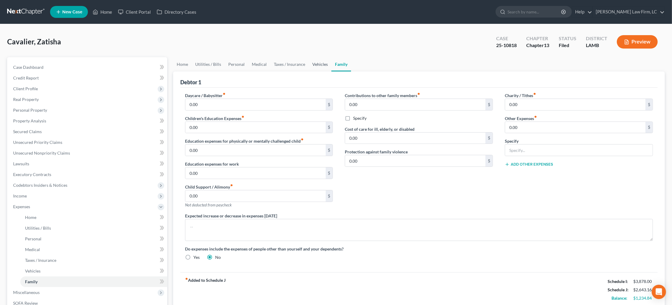
click at [309, 65] on link "Vehicles" at bounding box center [320, 64] width 23 height 14
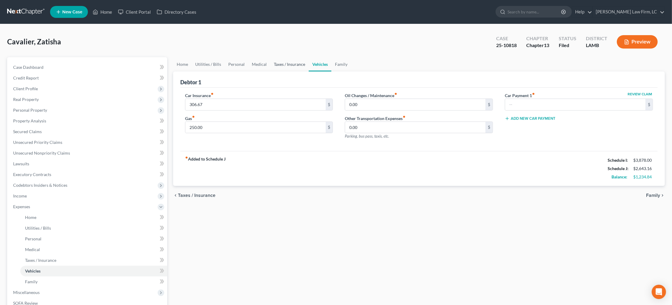
drag, startPoint x: 290, startPoint y: 64, endPoint x: 278, endPoint y: 65, distance: 12.5
click at [289, 65] on link "Taxes / Insurance" at bounding box center [289, 64] width 38 height 14
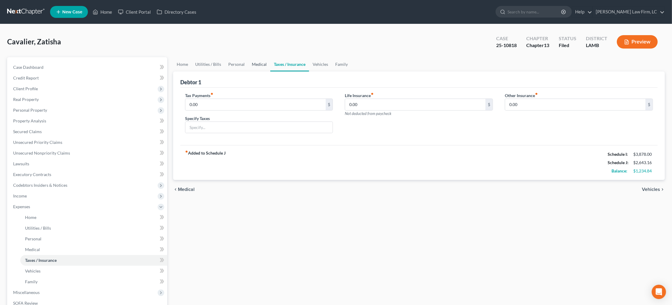
click at [261, 63] on link "Medical" at bounding box center [259, 64] width 22 height 14
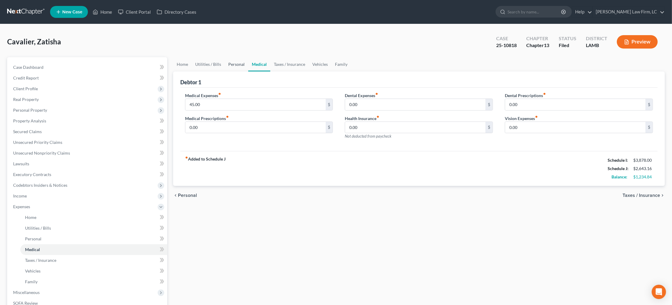
click at [237, 61] on link "Personal" at bounding box center [237, 64] width 24 height 14
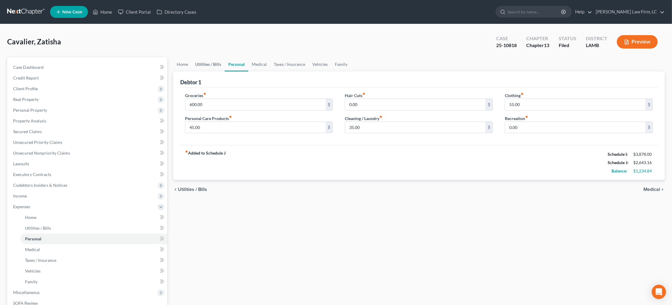
click at [211, 66] on link "Utilities / Bills" at bounding box center [208, 64] width 33 height 14
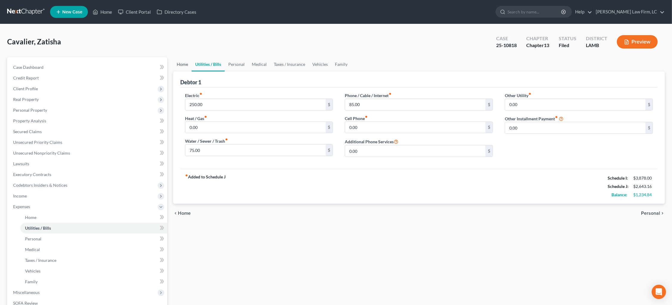
click at [185, 65] on link "Home" at bounding box center [182, 64] width 18 height 14
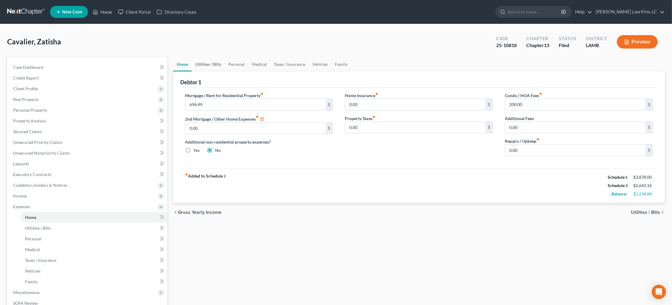
click at [211, 64] on link "Utilities / Bills" at bounding box center [208, 64] width 33 height 14
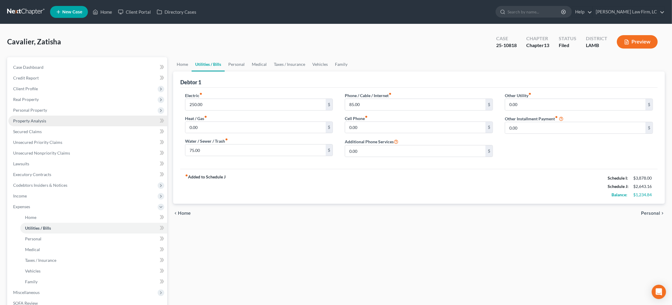
click at [38, 119] on span "Property Analysis" at bounding box center [29, 120] width 33 height 5
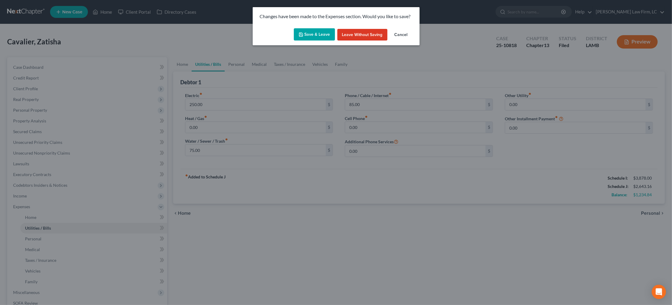
drag, startPoint x: 317, startPoint y: 46, endPoint x: 315, endPoint y: 38, distance: 8.2
click at [316, 45] on div "Changes have been made to the Expenses section. Would you like to save? Save & …" at bounding box center [336, 152] width 672 height 305
click at [316, 37] on button "Save & Leave" at bounding box center [314, 34] width 41 height 13
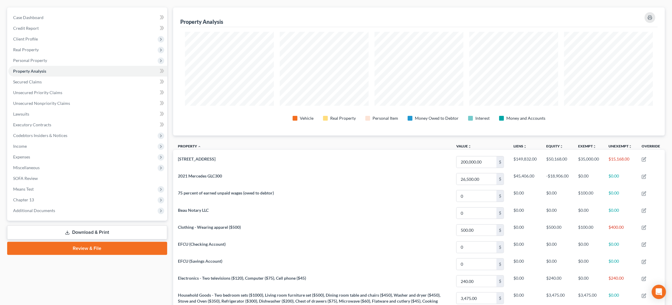
scroll to position [68, 0]
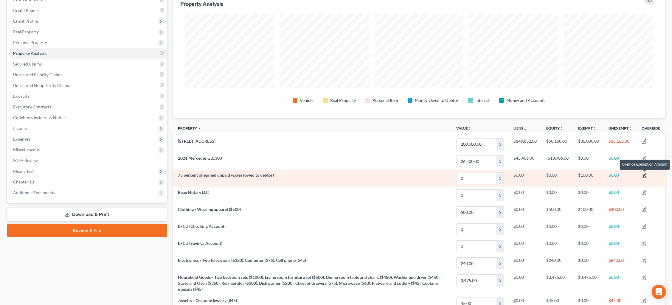
click at [644, 173] on icon "button" at bounding box center [643, 175] width 5 height 5
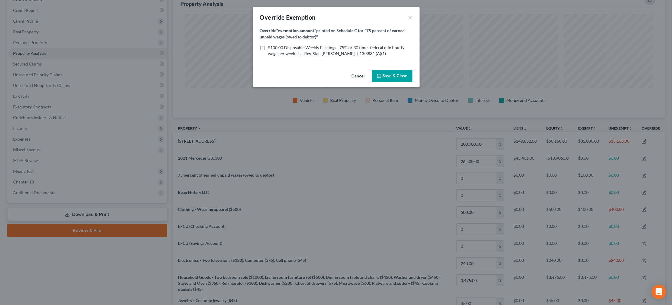
click at [346, 47] on span "$100.00 Disposable Weekly Earnings - 75% or 30 times federal min hourly wage pe…" at bounding box center [336, 50] width 136 height 11
click at [274, 47] on input "$100.00 Disposable Weekly Earnings - 75% or 30 times federal min hourly wage pe…" at bounding box center [272, 47] width 4 height 4
checkbox input "true"
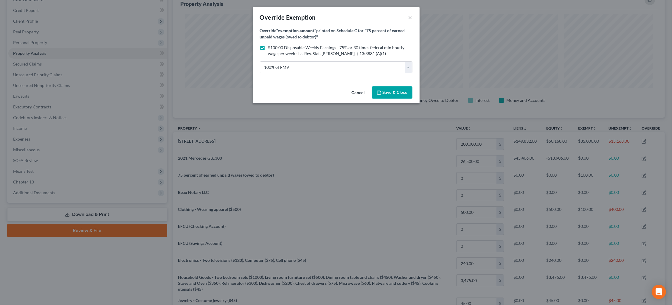
click at [400, 90] on span "Save & Close" at bounding box center [394, 92] width 25 height 5
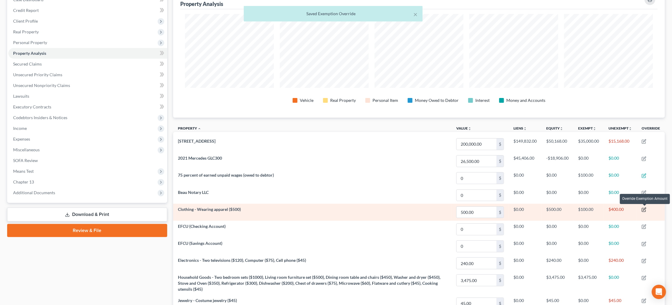
click at [643, 208] on icon "button" at bounding box center [643, 209] width 5 height 5
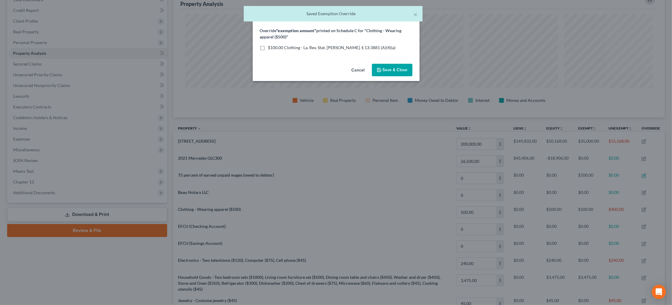
drag, startPoint x: 287, startPoint y: 45, endPoint x: 297, endPoint y: 49, distance: 10.7
click at [287, 45] on span "$100.00 Clothing - La. Rev. Stat. Ann. § 13:3881 (A)(4)(a)" at bounding box center [331, 47] width 127 height 5
click at [274, 45] on input "$100.00 Clothing - La. Rev. Stat. Ann. § 13:3881 (A)(4)(a)" at bounding box center [272, 47] width 4 height 4
checkbox input "true"
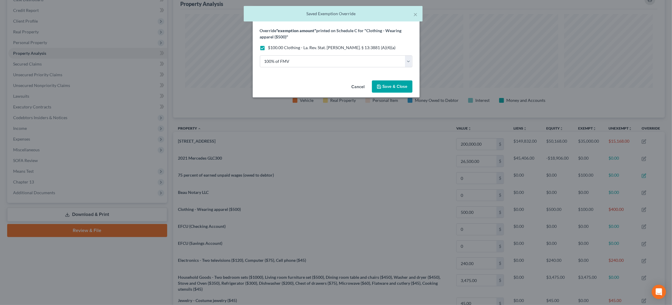
click at [394, 85] on span "Save & Close" at bounding box center [394, 86] width 25 height 5
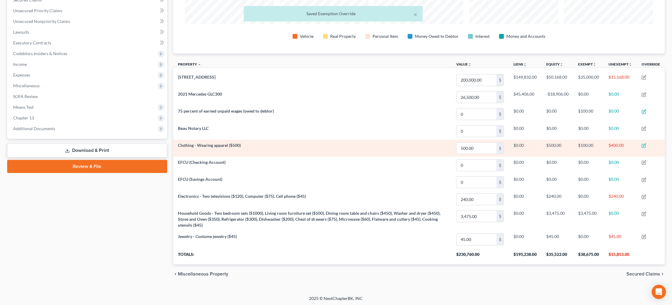
scroll to position [131, 0]
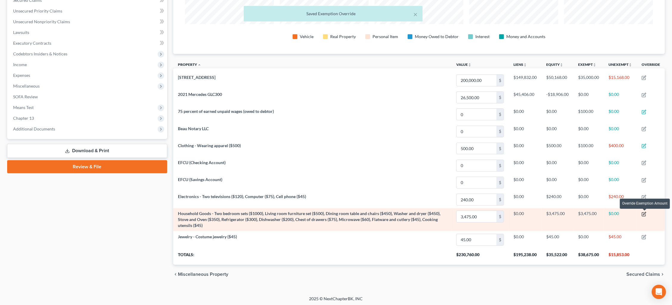
click at [644, 213] on icon "button" at bounding box center [643, 214] width 5 height 5
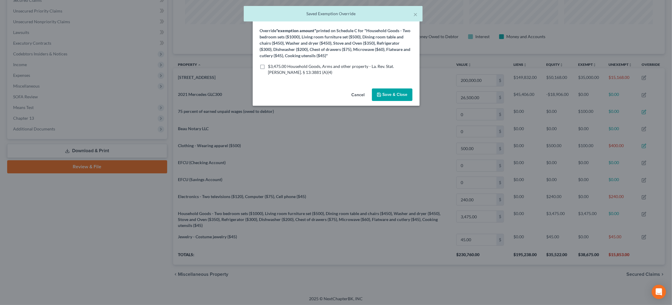
click at [351, 65] on span "$3,475.00 Household Goods, Arms and other property - La. Rev. Stat. Ann. § 13:3…" at bounding box center [331, 69] width 126 height 11
click at [274, 65] on input "$3,475.00 Household Goods, Arms and other property - La. Rev. Stat. Ann. § 13:3…" at bounding box center [272, 65] width 4 height 4
checkbox input "true"
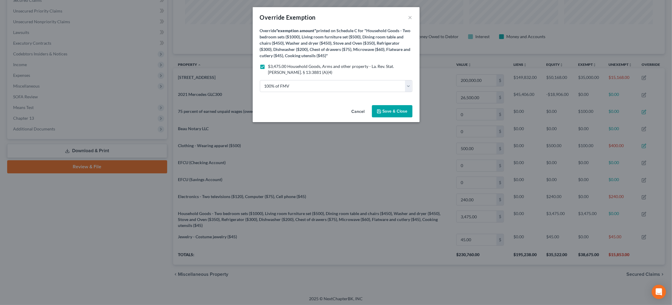
click at [392, 110] on span "Save & Close" at bounding box center [394, 111] width 25 height 5
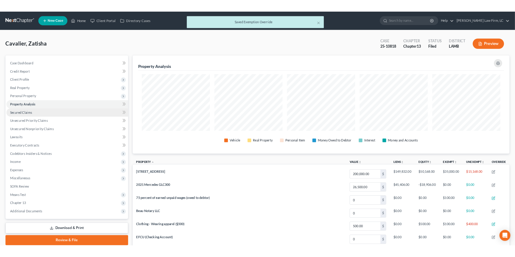
scroll to position [0, 0]
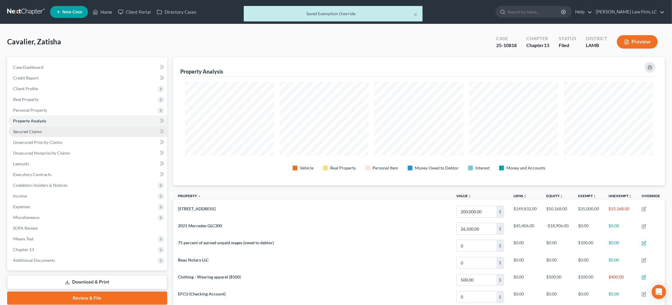
click at [98, 128] on link "Secured Claims" at bounding box center [87, 131] width 159 height 11
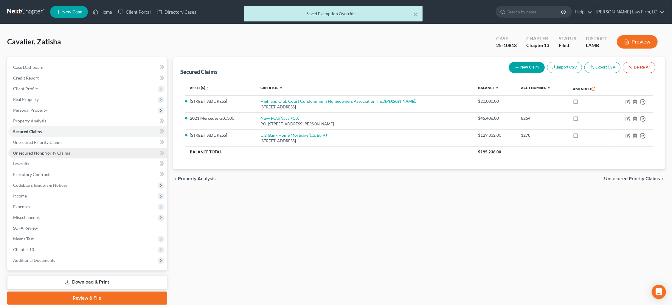
click at [94, 152] on link "Unsecured Nonpriority Claims" at bounding box center [87, 153] width 159 height 11
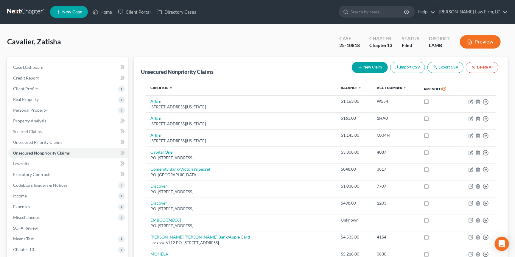
click at [23, 10] on link at bounding box center [26, 12] width 38 height 11
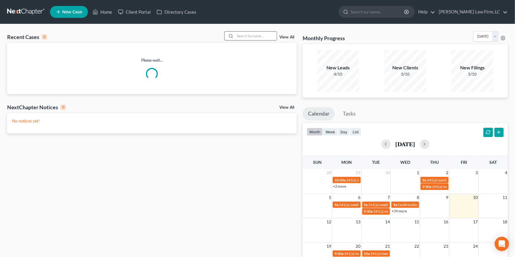
click at [263, 33] on input "search" at bounding box center [256, 36] width 42 height 9
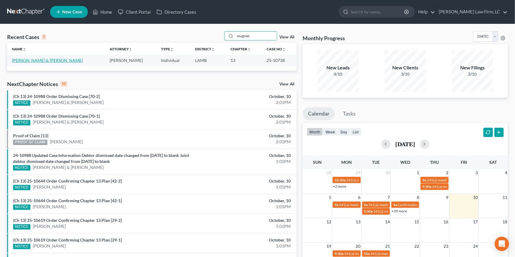
type input "mugnier"
click at [33, 58] on link "[PERSON_NAME] & [PERSON_NAME]" at bounding box center [47, 60] width 71 height 5
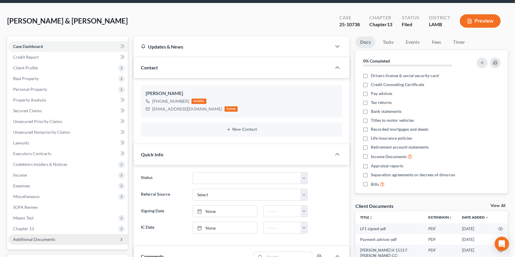
scroll to position [35, 0]
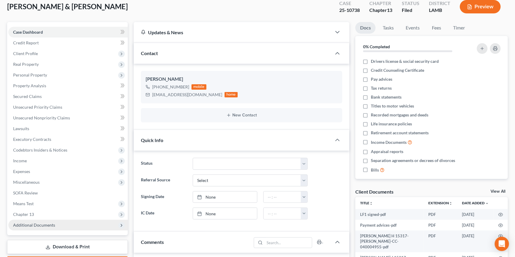
click at [35, 221] on span "Additional Documents" at bounding box center [67, 225] width 119 height 11
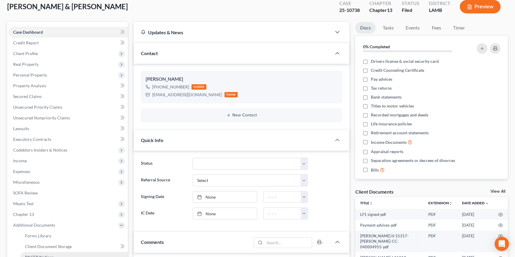
click at [42, 255] on span "PACER Notices" at bounding box center [39, 257] width 29 height 5
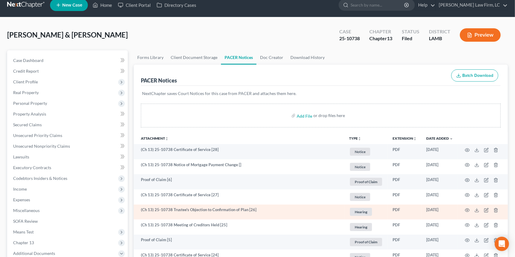
scroll to position [7, 0]
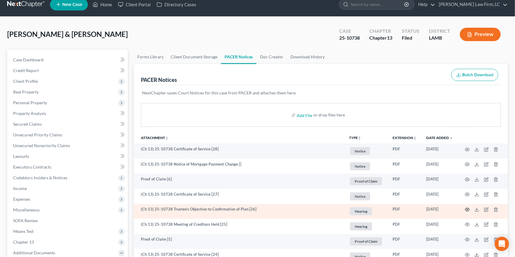
click at [467, 209] on circle "button" at bounding box center [467, 209] width 1 height 1
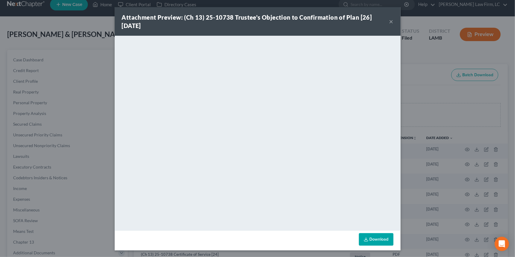
click at [438, 131] on div "Attachment Preview: (Ch 13) 25-10738 Trustee's Objection to Confirmation of Pla…" at bounding box center [257, 128] width 515 height 257
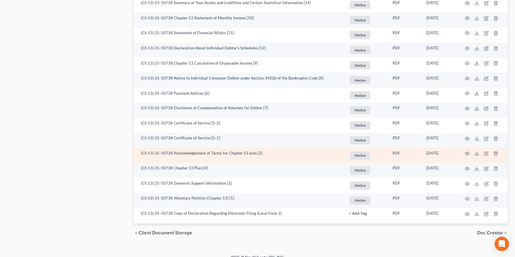
scroll to position [513, 0]
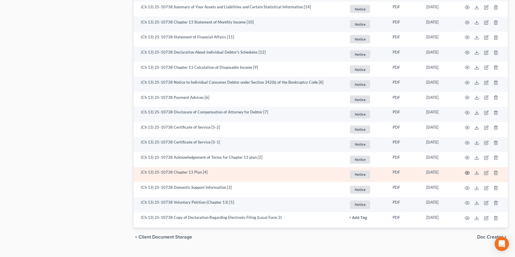
click at [467, 171] on icon "button" at bounding box center [467, 173] width 5 height 5
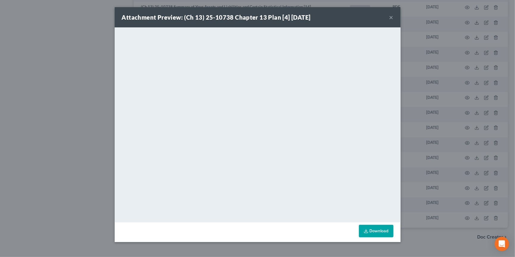
click at [428, 88] on div "Attachment Preview: (Ch 13) 25-10738 Chapter 13 Plan [4] [DATE] × <object ng-at…" at bounding box center [257, 128] width 515 height 257
